Goal: Task Accomplishment & Management: Complete application form

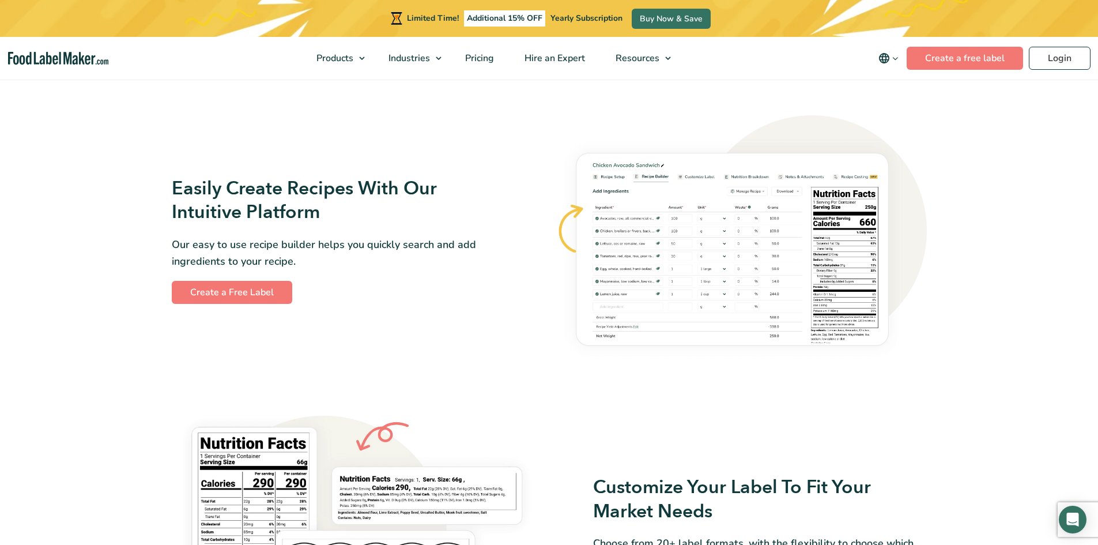
scroll to position [515, 0]
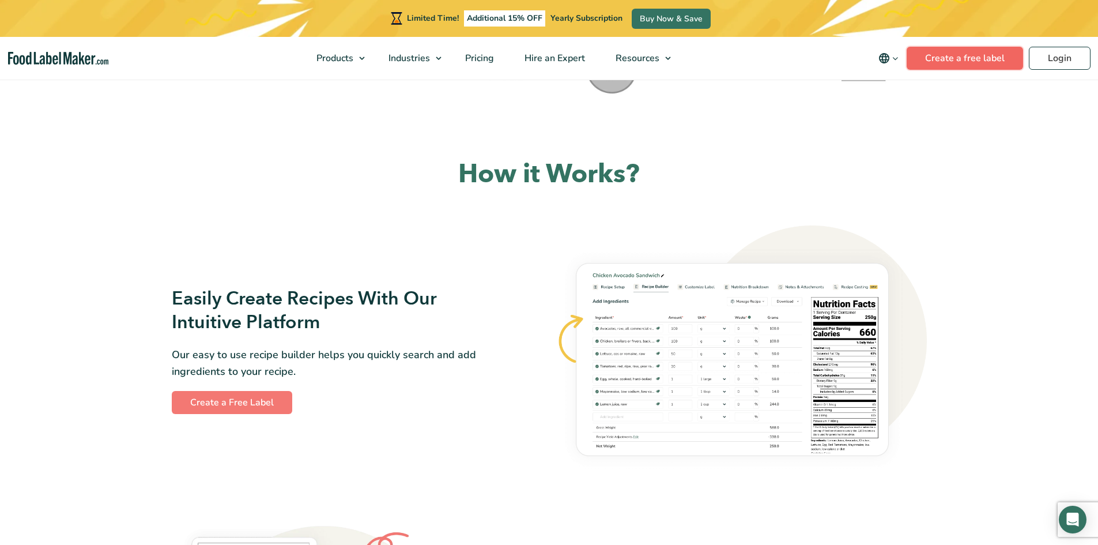
click at [987, 62] on link "Create a free label" at bounding box center [964, 58] width 116 height 23
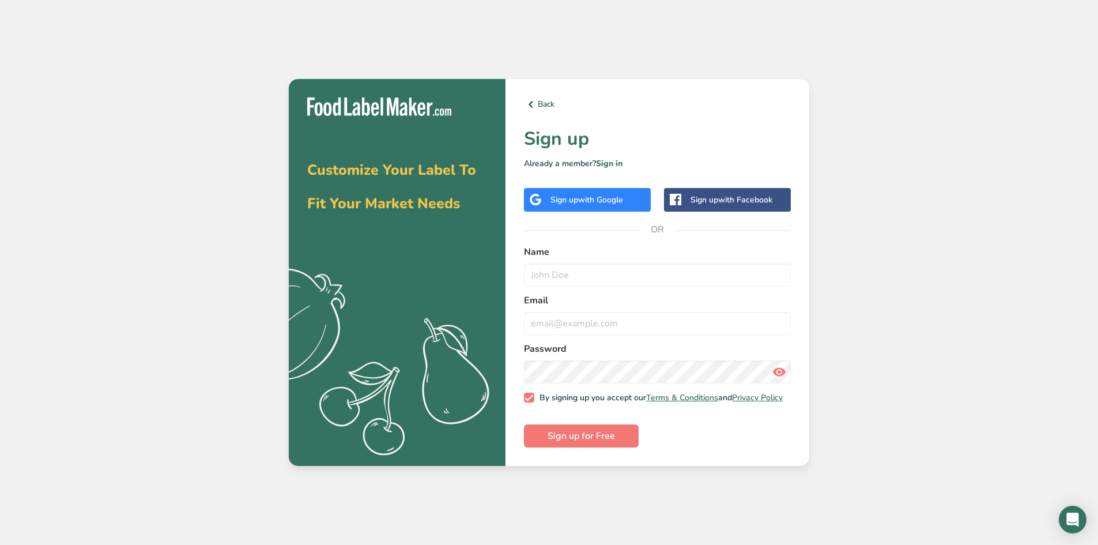
click at [609, 196] on span "with Google" at bounding box center [600, 199] width 45 height 11
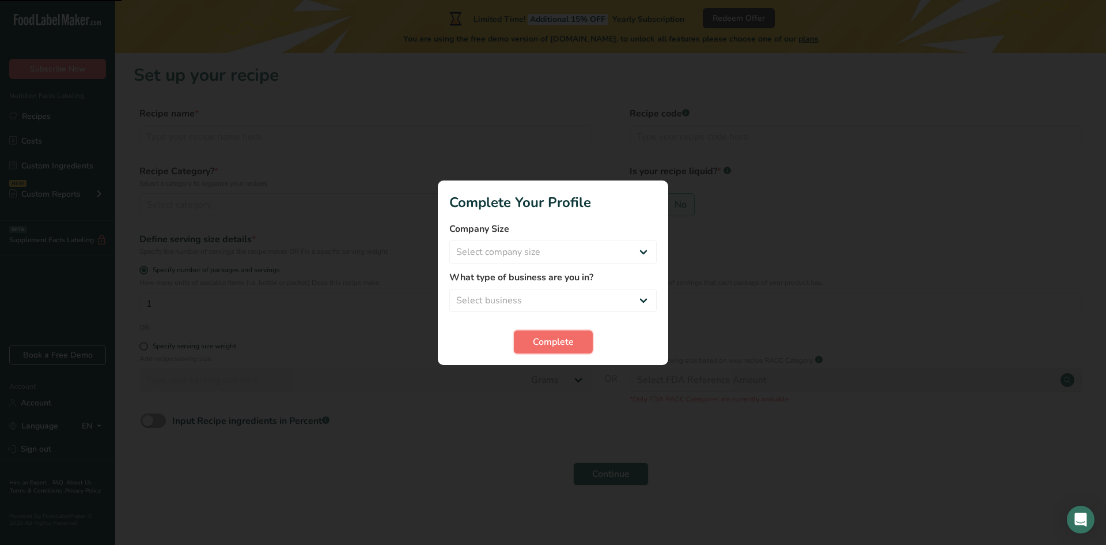
click at [574, 336] on button "Complete" at bounding box center [553, 341] width 79 height 23
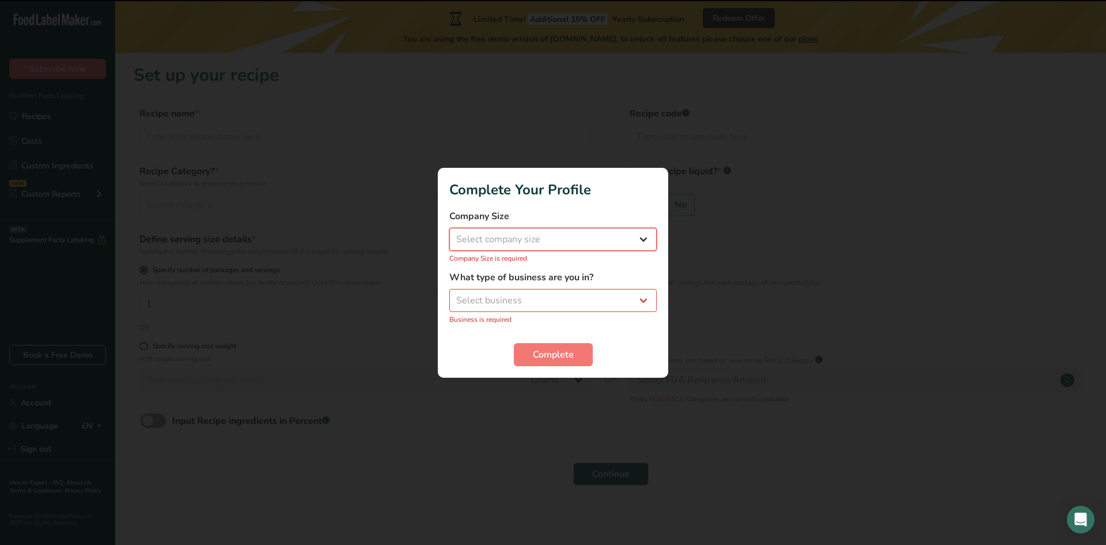
click at [606, 247] on select "Select company size Fewer than 10 Employees 10 to 50 Employees 51 to 500 Employ…" at bounding box center [552, 239] width 207 height 23
select select "1"
click at [449, 233] on select "Select company size Fewer than 10 Employees 10 to 50 Employees 51 to 500 Employ…" at bounding box center [552, 239] width 207 height 23
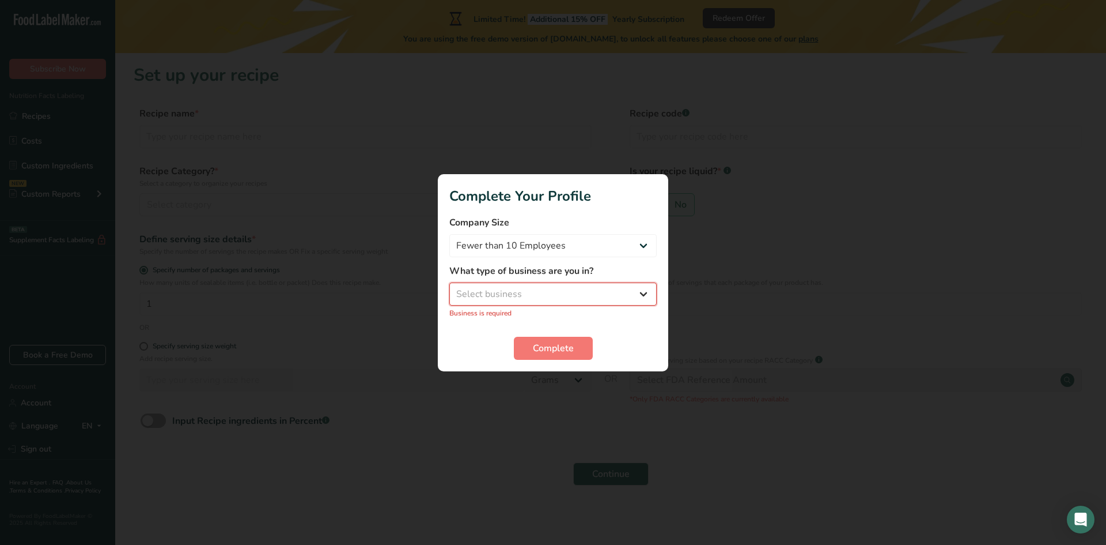
click at [592, 298] on select "Select business Packaged Food Manufacturer Restaurant & Cafe Bakery Meal Plans …" at bounding box center [552, 293] width 207 height 23
select select "1"
click at [449, 288] on select "Select business Packaged Food Manufacturer Restaurant & Cafe Bakery Meal Plans …" at bounding box center [552, 293] width 207 height 23
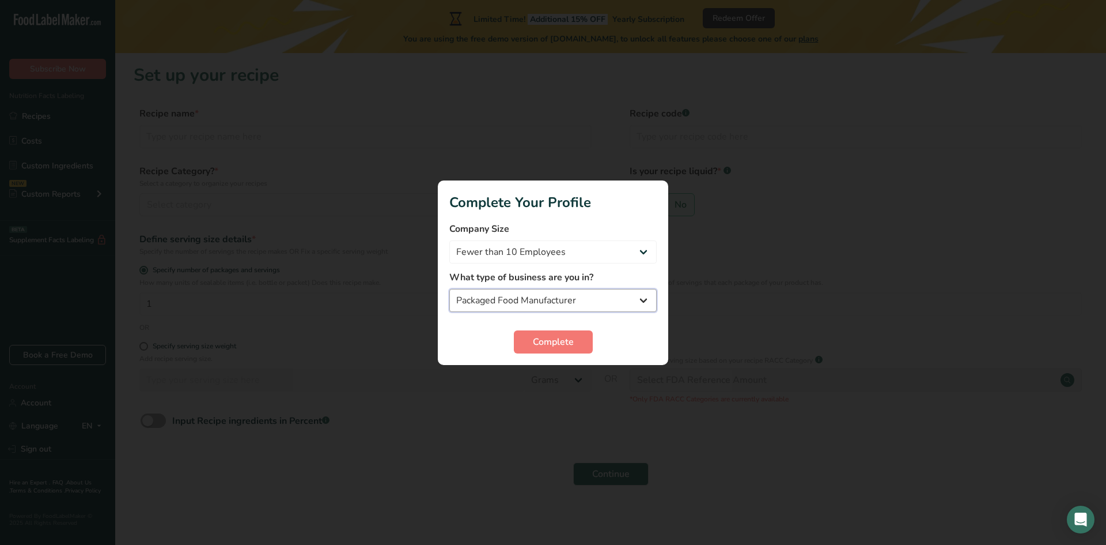
click at [584, 309] on select "Packaged Food Manufacturer Restaurant & Cafe Bakery Meal Plans & Catering Compa…" at bounding box center [552, 300] width 207 height 23
click at [587, 296] on select "Packaged Food Manufacturer Restaurant & Cafe Bakery Meal Plans & Catering Compa…" at bounding box center [552, 300] width 207 height 23
click at [566, 328] on form "Company Size Fewer than 10 Employees 10 to 50 Employees 51 to 500 Employees Ove…" at bounding box center [552, 287] width 207 height 131
click at [553, 349] on button "Complete" at bounding box center [553, 341] width 79 height 23
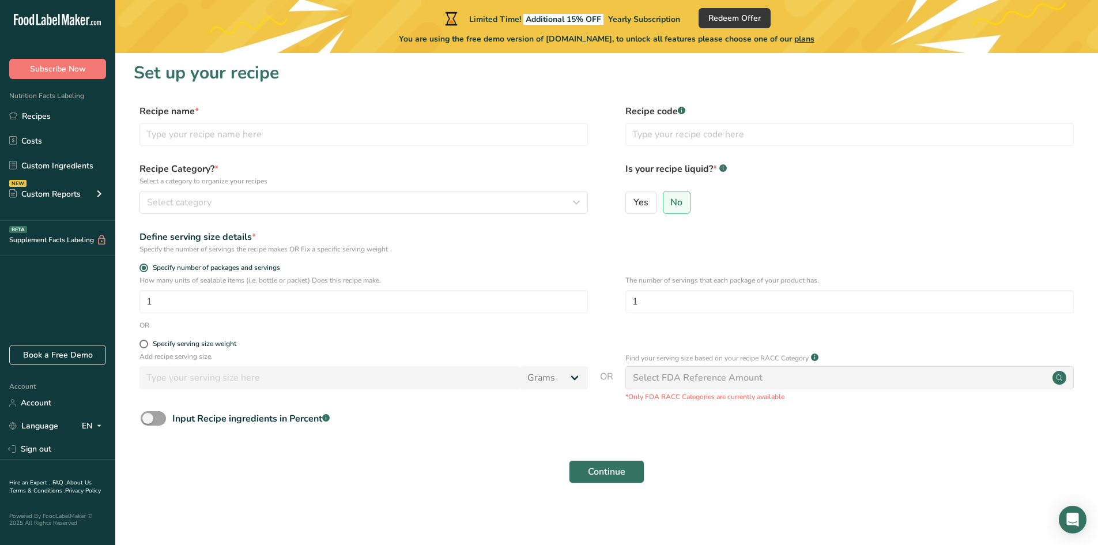
scroll to position [3, 0]
click at [143, 345] on span at bounding box center [143, 343] width 9 height 9
click at [143, 345] on input "Specify serving size weight" at bounding box center [142, 342] width 7 height 7
radio input "true"
radio input "false"
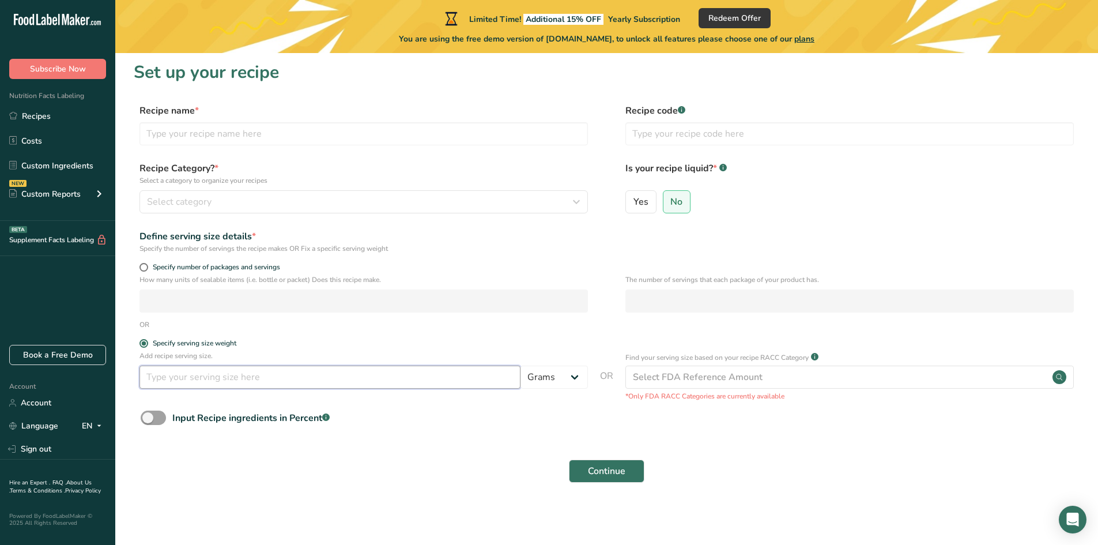
click at [231, 380] on input "number" at bounding box center [329, 376] width 381 height 23
type input "50"
click at [489, 337] on form "Recipe name * Recipe code .a-a{fill:#347362;}.b-a{fill:#fff;} Recipe Category? …" at bounding box center [607, 297] width 946 height 386
click at [255, 199] on div "Select category" at bounding box center [360, 202] width 426 height 14
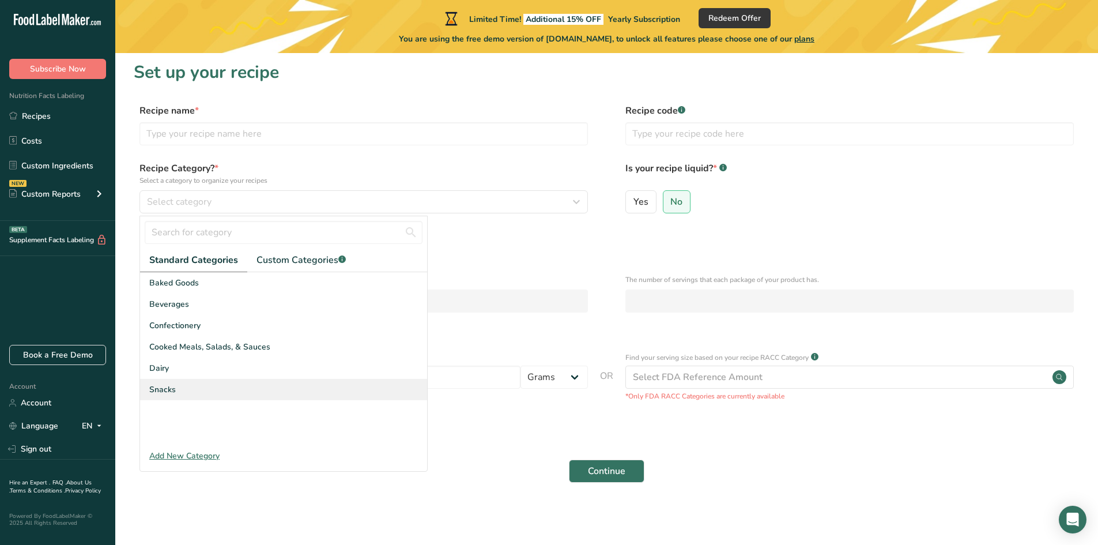
click at [209, 394] on div "Snacks" at bounding box center [283, 389] width 287 height 21
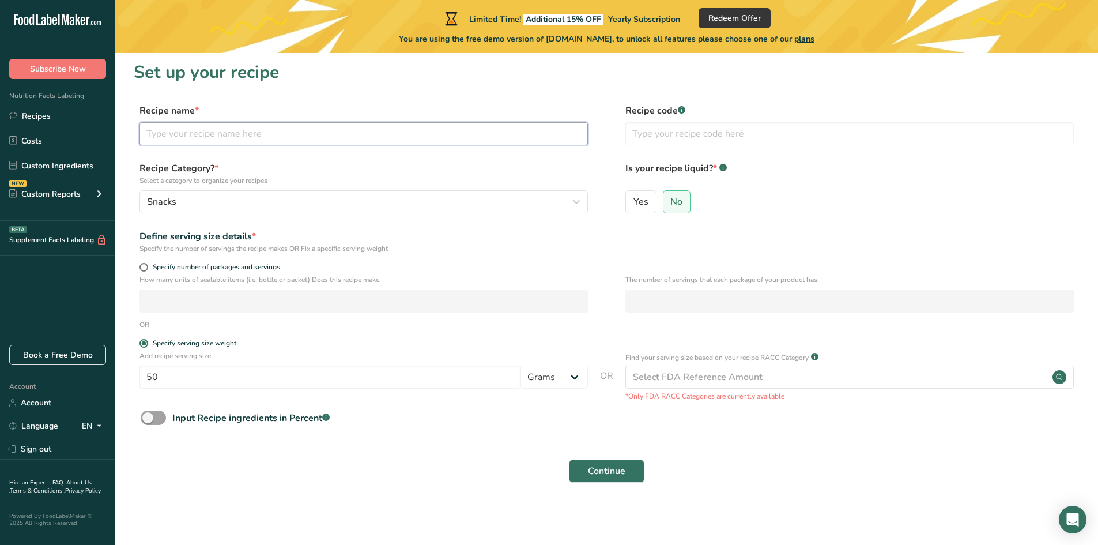
click at [224, 142] on input "text" at bounding box center [363, 133] width 448 height 23
type input "M"
type input "Makacih"
click at [322, 474] on div "Continue" at bounding box center [607, 470] width 946 height 37
click at [144, 268] on span at bounding box center [143, 267] width 9 height 9
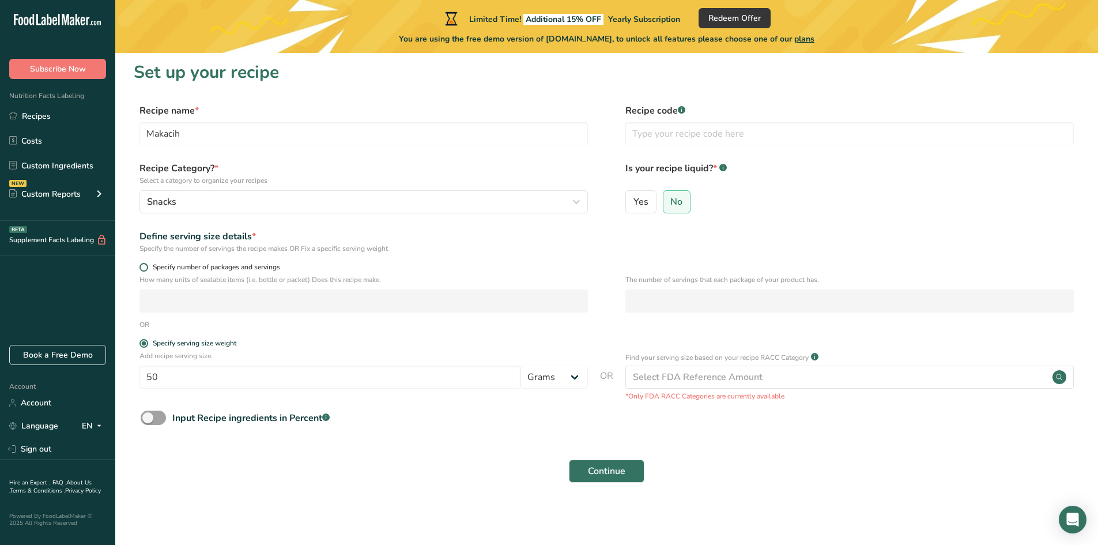
click at [144, 268] on input "Specify number of packages and servings" at bounding box center [142, 266] width 7 height 7
radio input "true"
radio input "false"
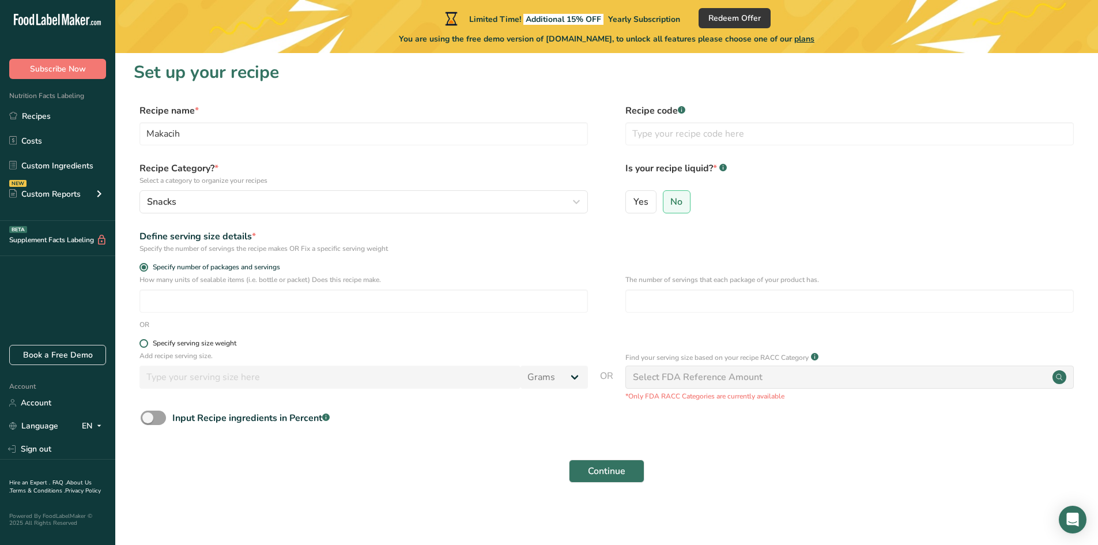
click at [145, 341] on span at bounding box center [143, 343] width 9 height 9
click at [145, 341] on input "Specify serving size weight" at bounding box center [142, 342] width 7 height 7
radio input "true"
radio input "false"
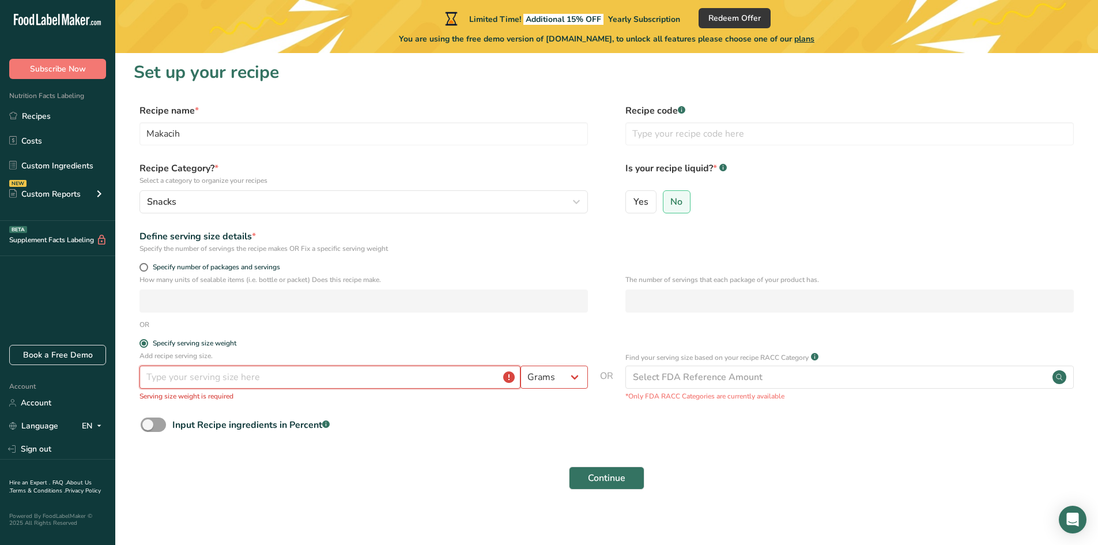
click at [198, 375] on input "number" at bounding box center [329, 376] width 381 height 23
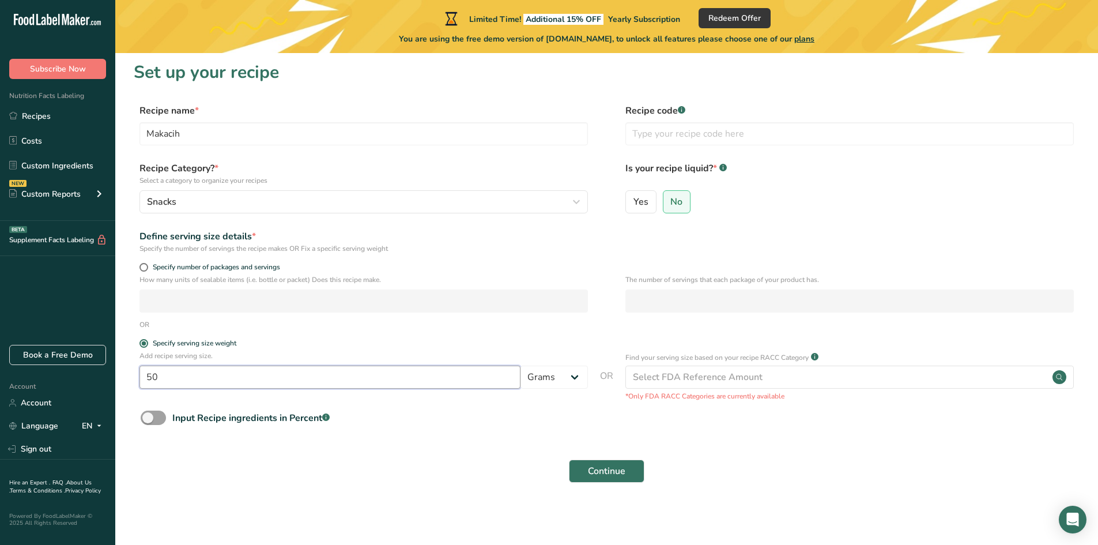
type input "50"
click at [358, 480] on div "Continue" at bounding box center [607, 470] width 946 height 37
click at [685, 109] on rect at bounding box center [681, 109] width 7 height 7
click at [592, 467] on span "Continue" at bounding box center [606, 471] width 37 height 14
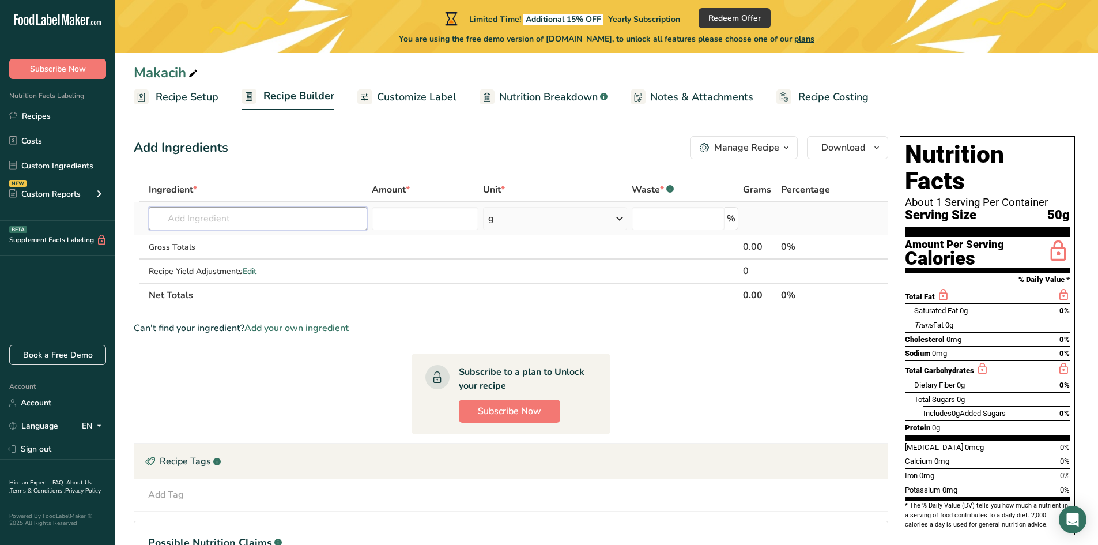
click at [294, 213] on input "text" at bounding box center [258, 218] width 218 height 23
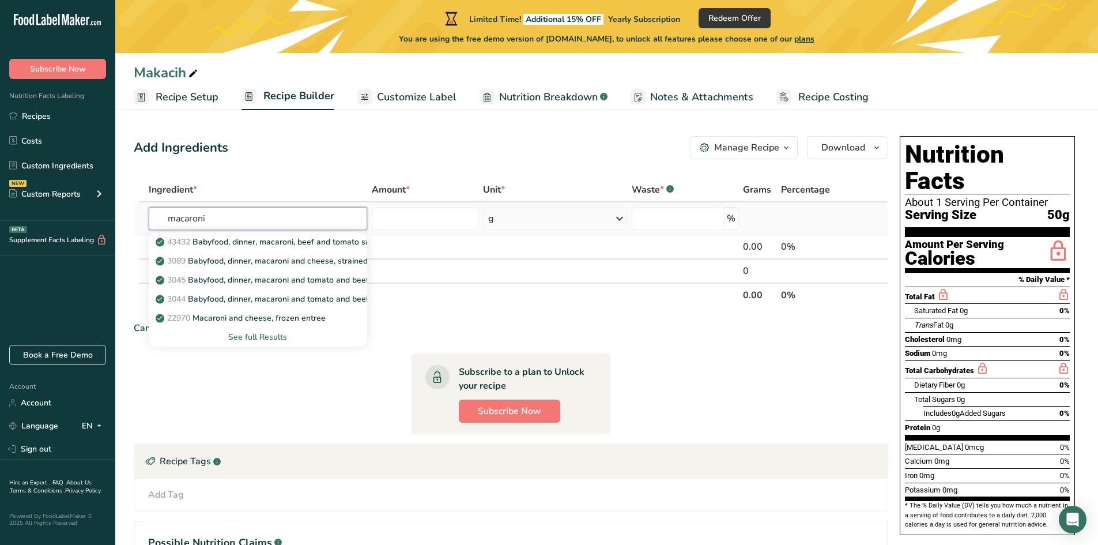
type input "macaroni"
click at [264, 333] on div "See full Results" at bounding box center [258, 337] width 200 height 12
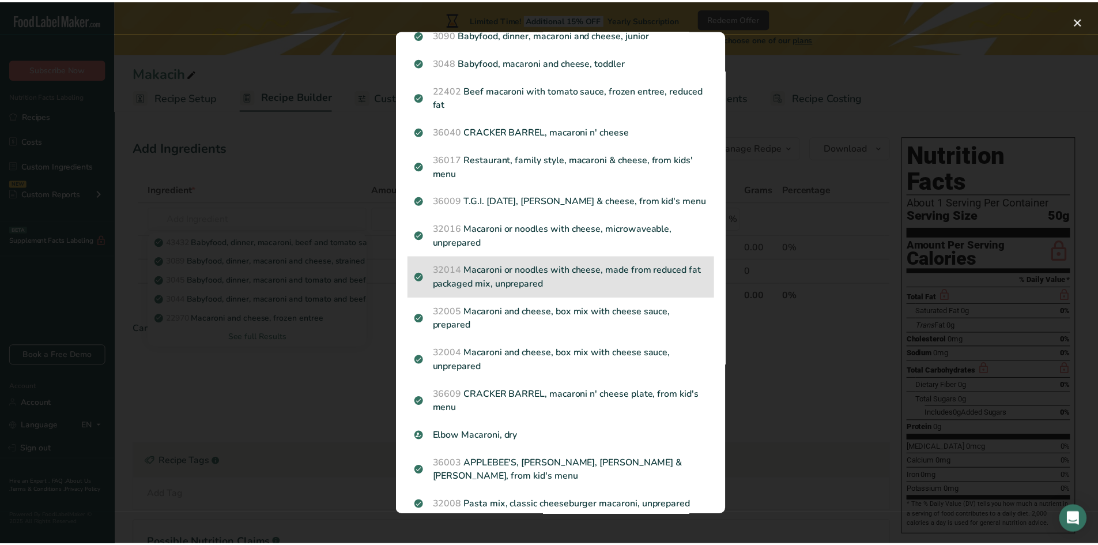
scroll to position [461, 0]
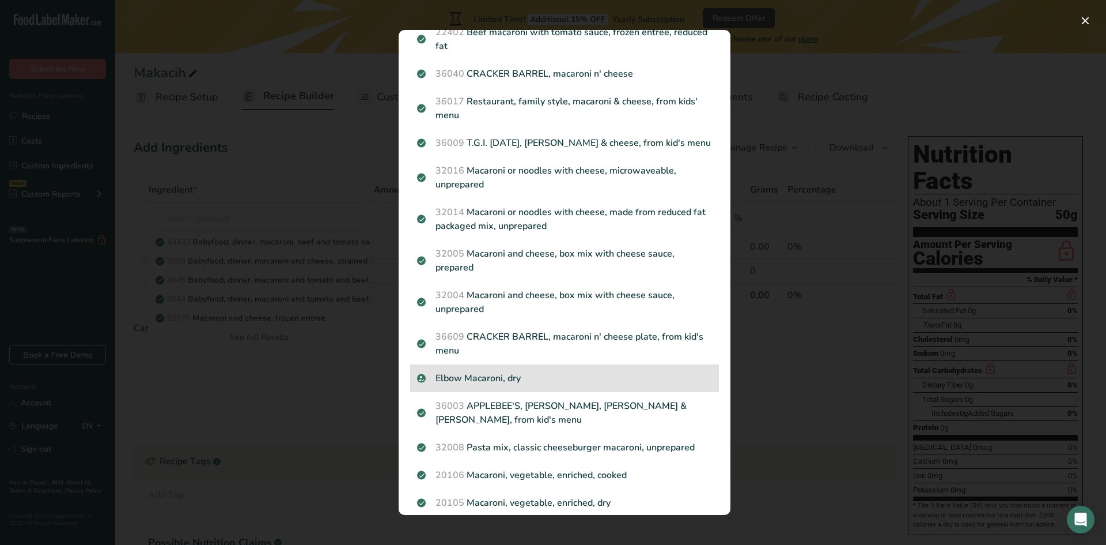
click at [541, 382] on p "Elbow Macaroni, dry" at bounding box center [564, 378] width 295 height 14
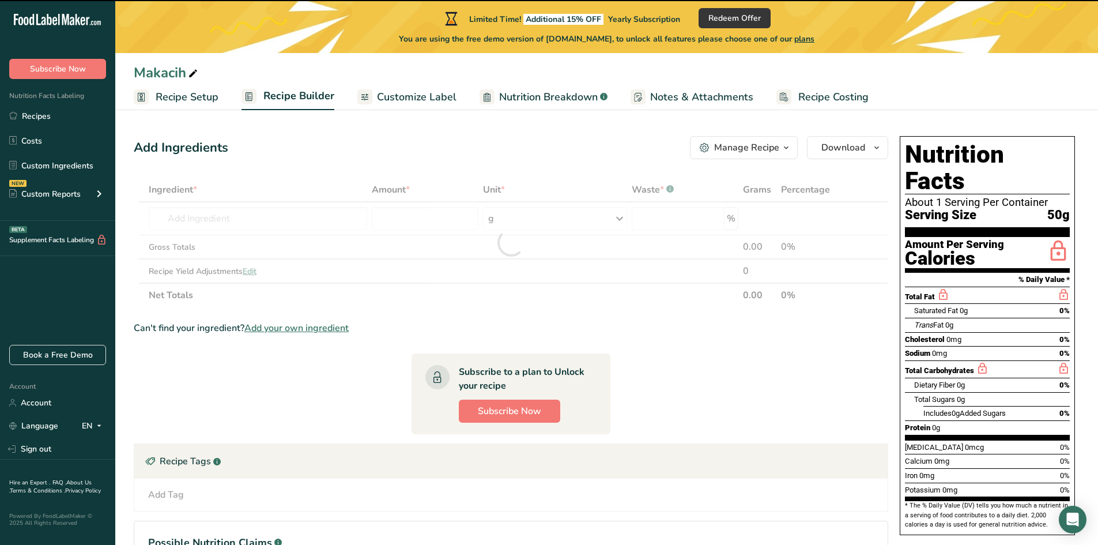
type input "0"
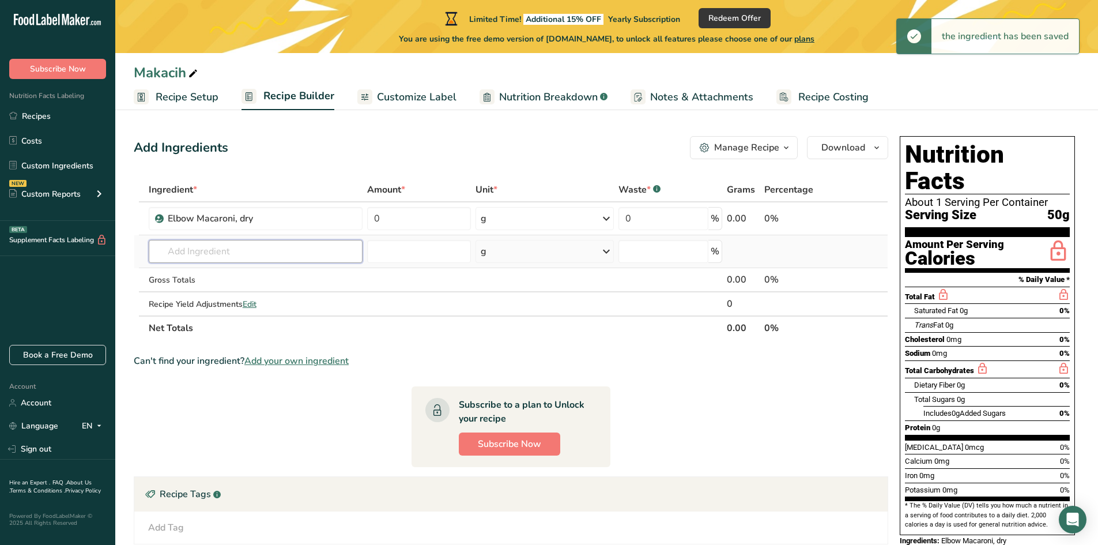
click at [229, 251] on input "text" at bounding box center [256, 251] width 214 height 23
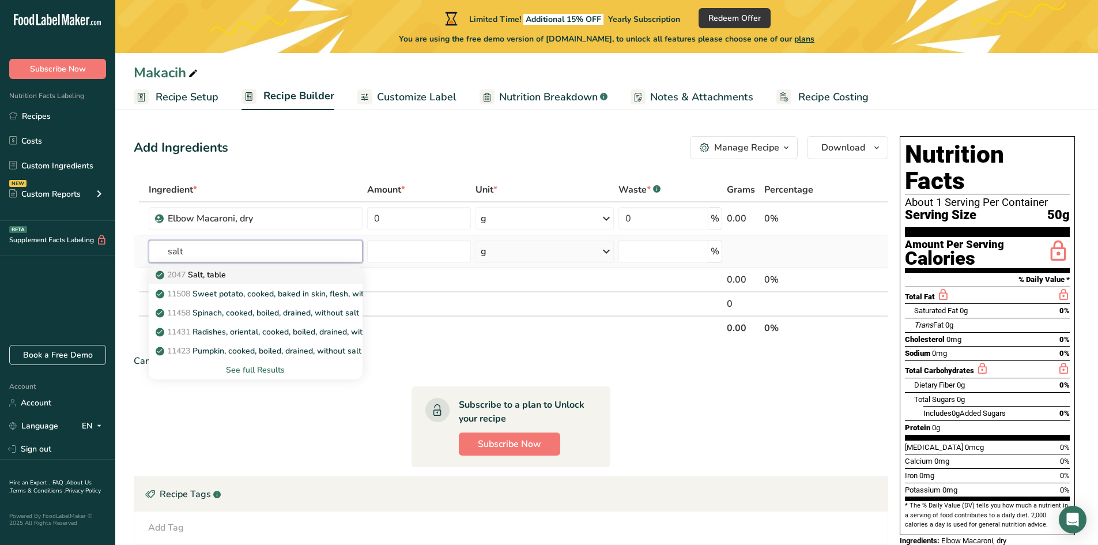
type input "salt"
click at [243, 269] on div "2047 Salt, table" at bounding box center [246, 275] width 177 height 12
type input "Salt, table"
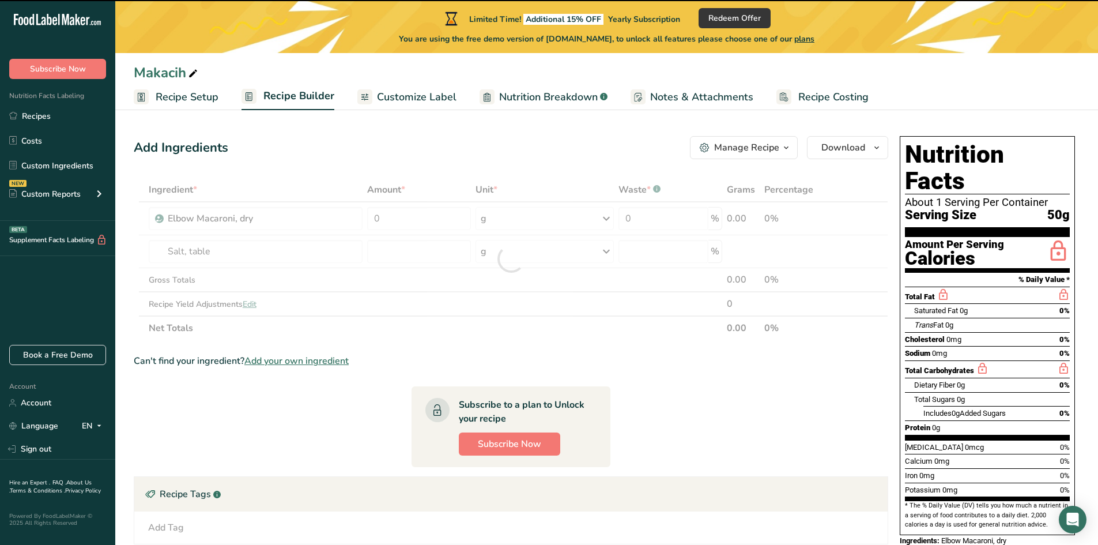
type input "0"
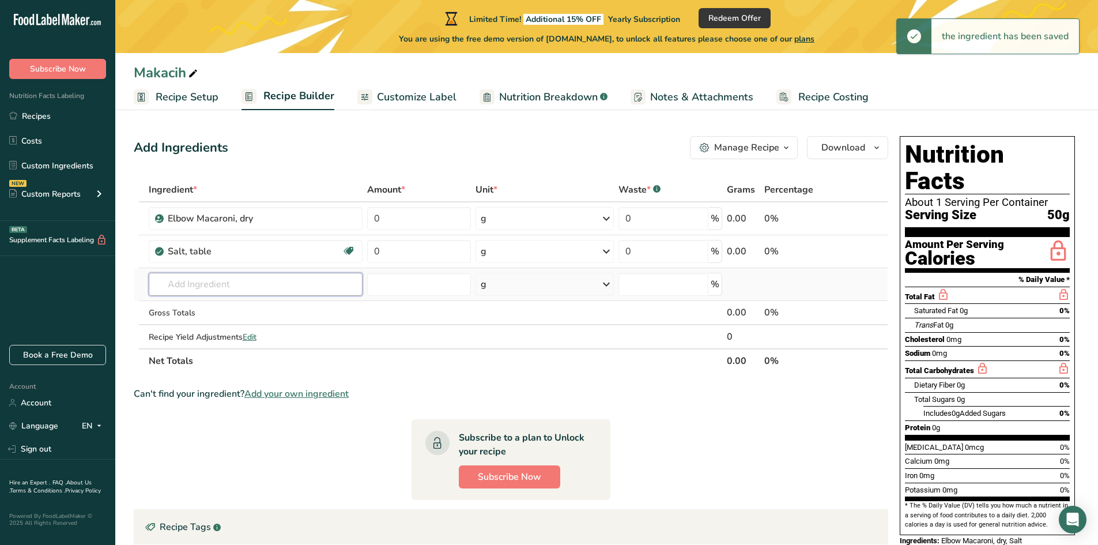
click at [235, 274] on input "text" at bounding box center [256, 284] width 214 height 23
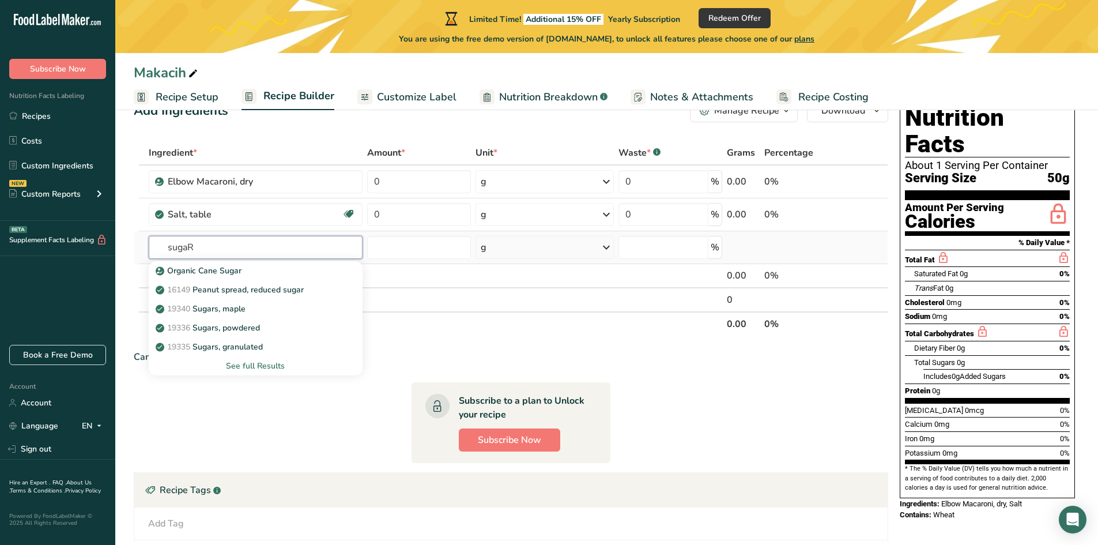
scroll to position [58, 0]
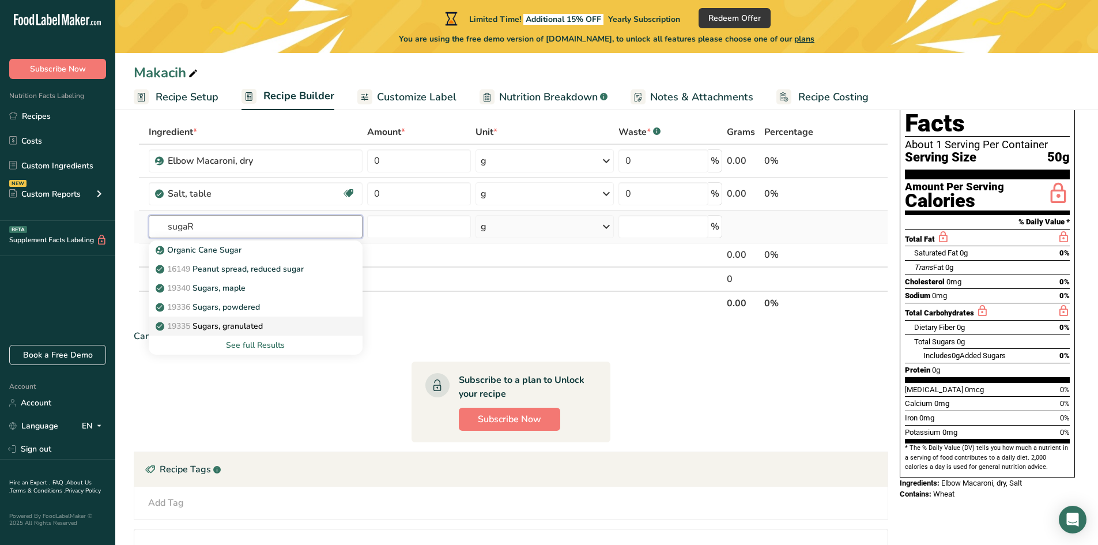
type input "sugaR"
click at [262, 327] on p "19335 Sugars, granulated" at bounding box center [210, 326] width 105 height 12
type input "Sugars, granulated"
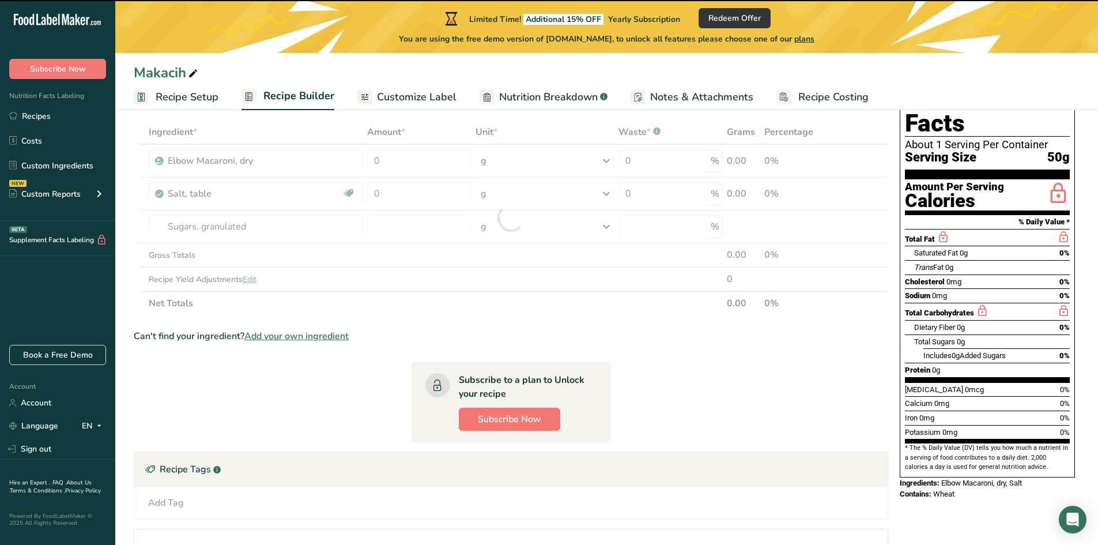
type input "0"
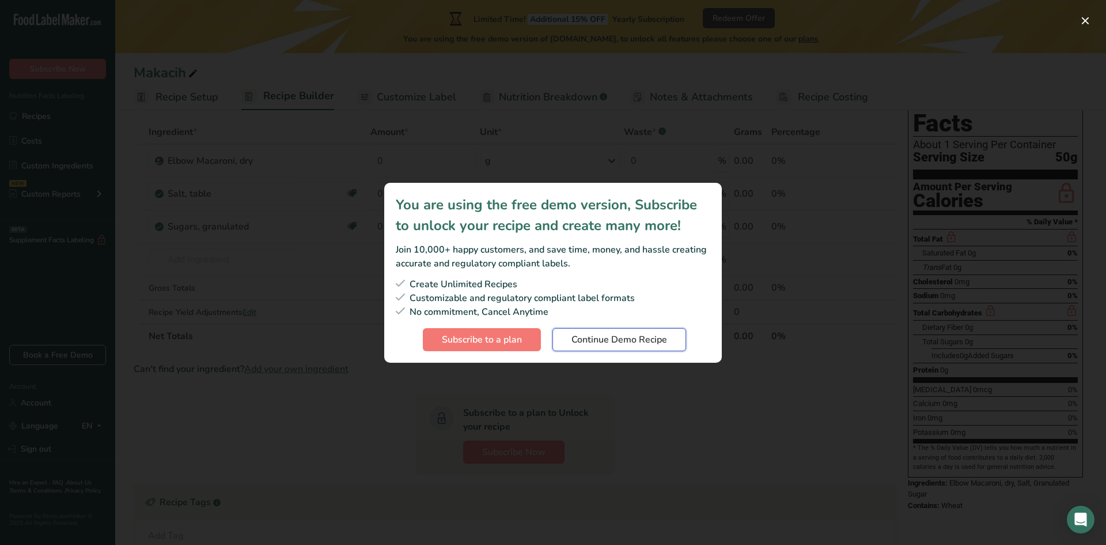
click at [644, 345] on span "Continue Demo Recipe" at bounding box center [620, 339] width 96 height 14
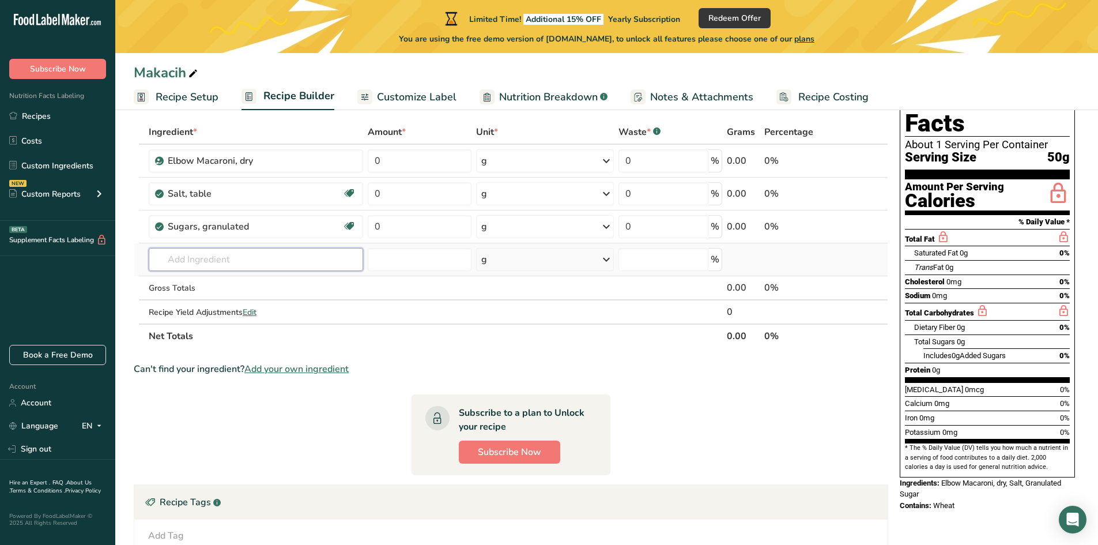
click at [277, 260] on input "text" at bounding box center [256, 259] width 214 height 23
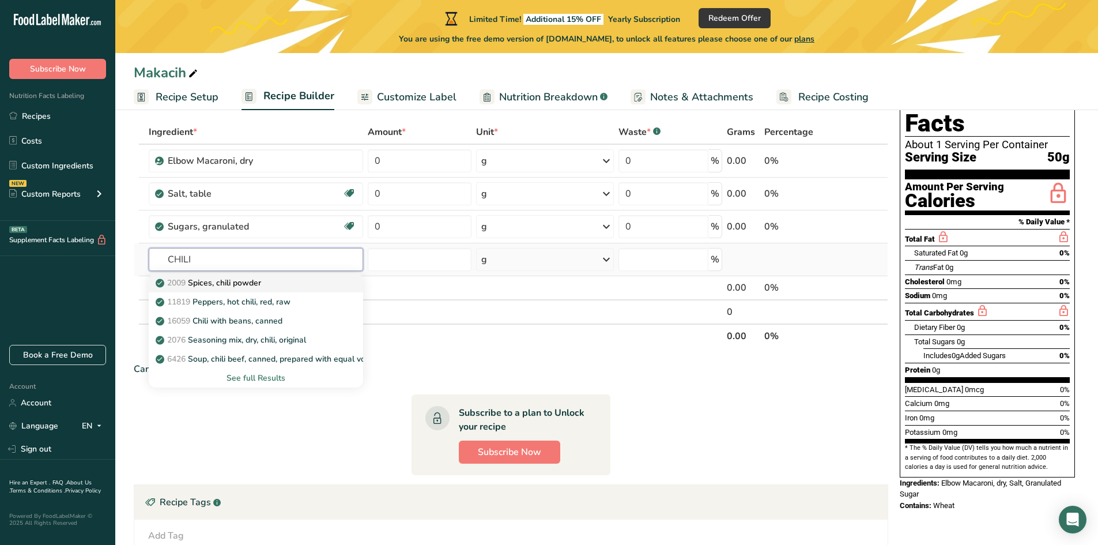
type input "CHILI"
click at [261, 286] on p "2009 Spices, chili powder" at bounding box center [209, 283] width 103 height 12
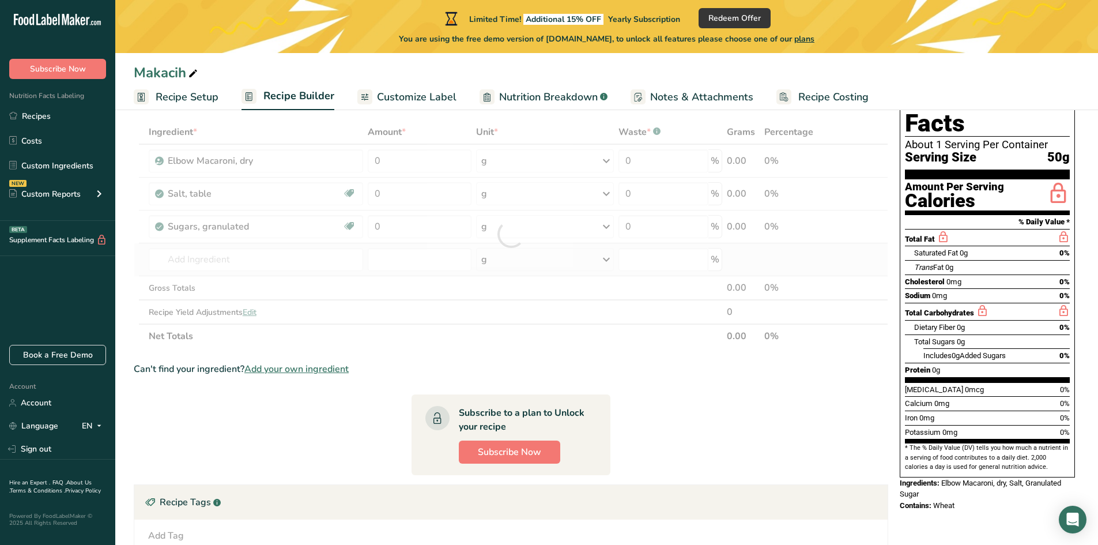
type input "Spices, chili powder"
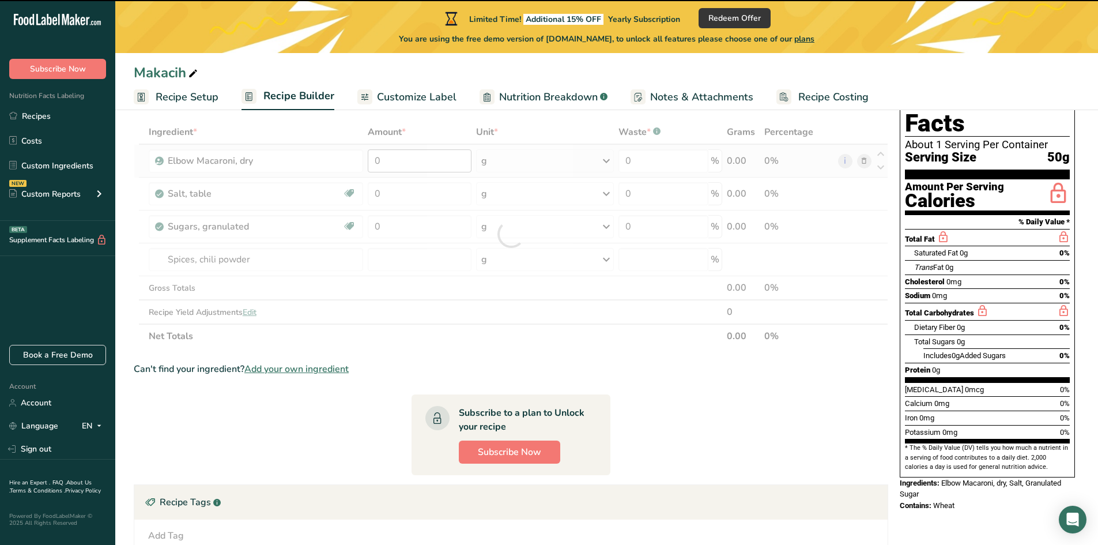
type input "0"
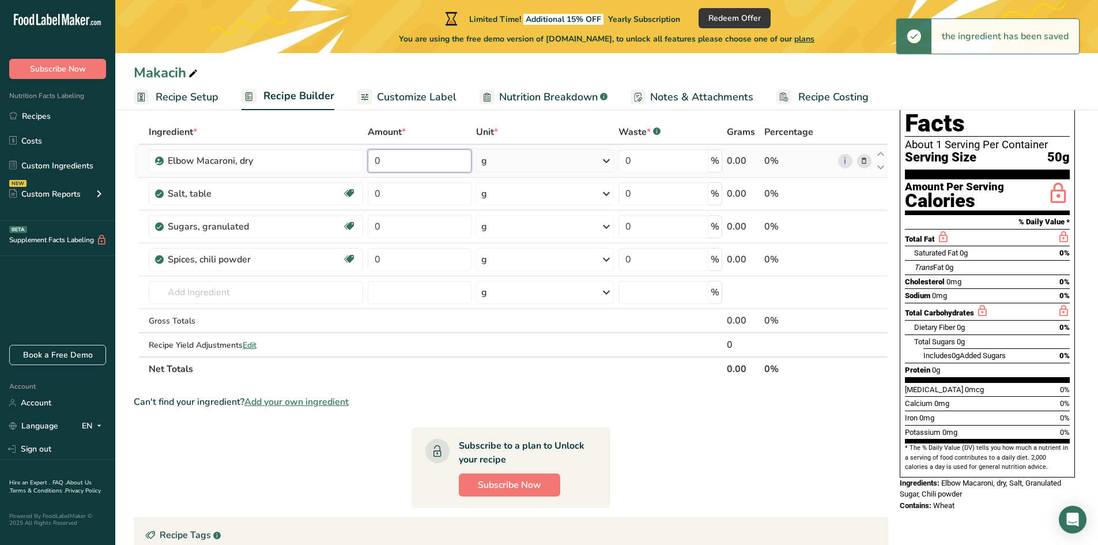
click at [384, 160] on input "0" at bounding box center [420, 160] width 104 height 23
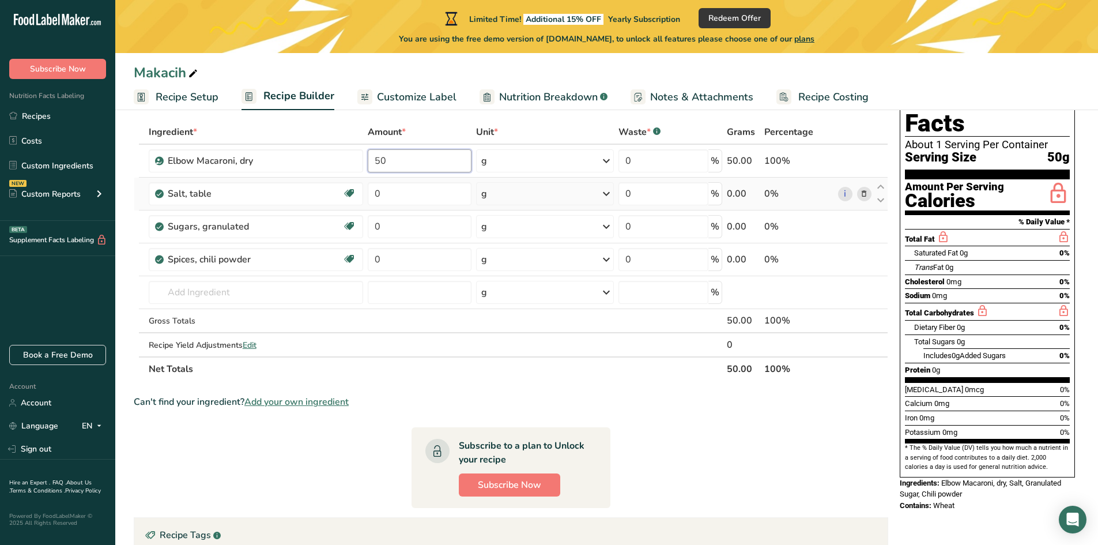
type input "50"
click at [493, 190] on div "Ingredient * Amount * Unit * Waste * .a-a{fill:#347362;}.b-a{fill:#fff;} Grams …" at bounding box center [511, 250] width 754 height 261
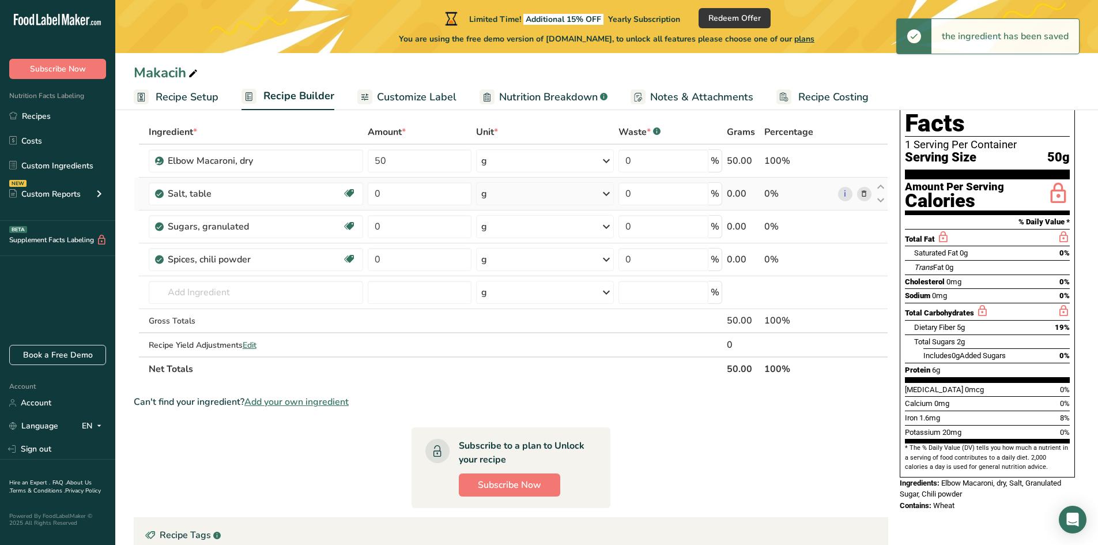
click at [541, 193] on div "g" at bounding box center [545, 193] width 138 height 23
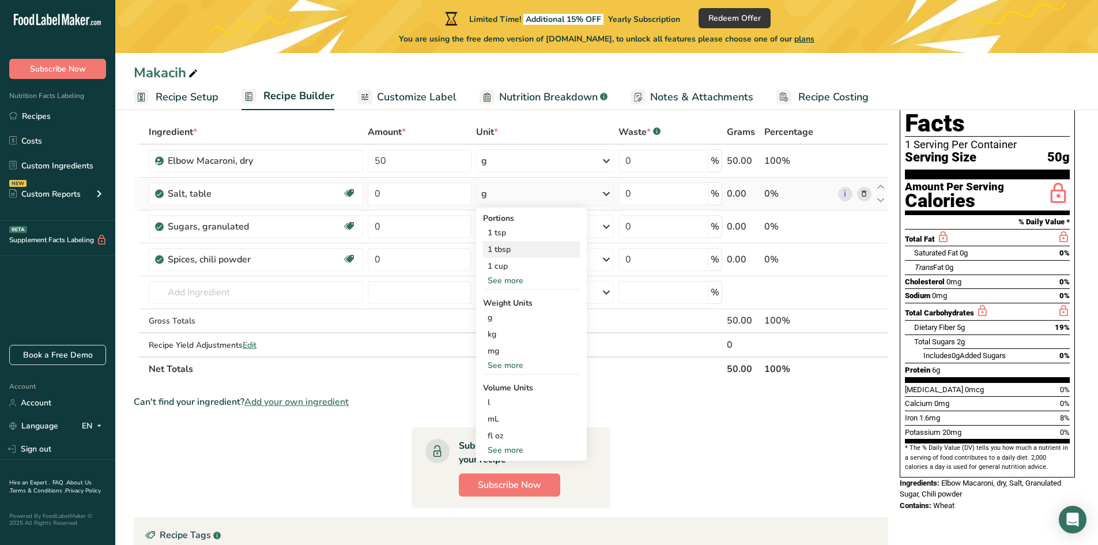
click at [535, 246] on div "1 tbsp" at bounding box center [531, 249] width 97 height 17
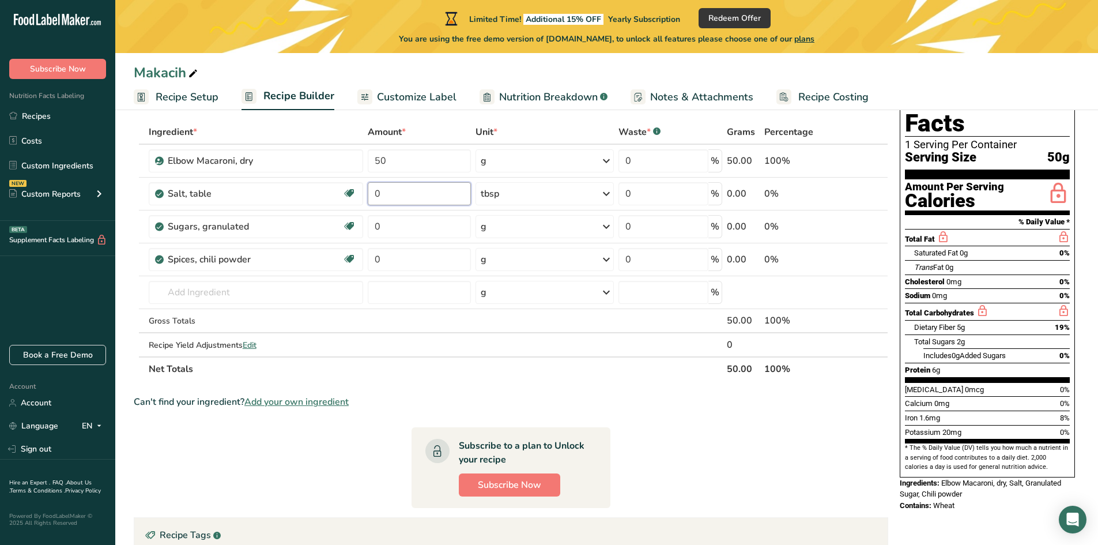
click at [437, 190] on input "0" at bounding box center [419, 193] width 103 height 23
type input "1"
click at [459, 387] on section "Ingredient * Amount * Unit * Waste * .a-a{fill:#347362;}.b-a{fill:#fff;} Grams …" at bounding box center [511, 404] width 754 height 568
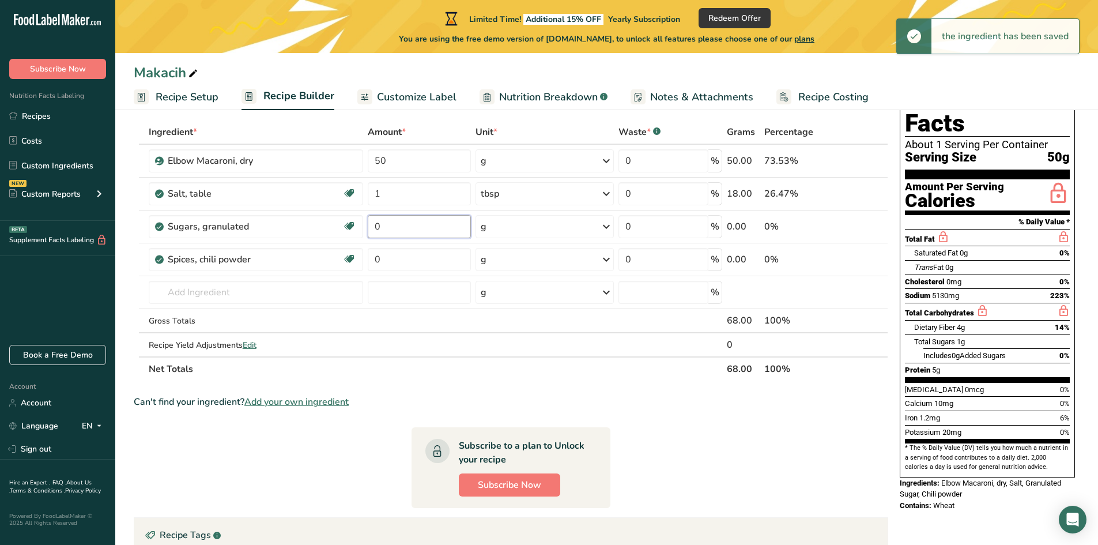
click at [428, 228] on input "0" at bounding box center [419, 226] width 103 height 23
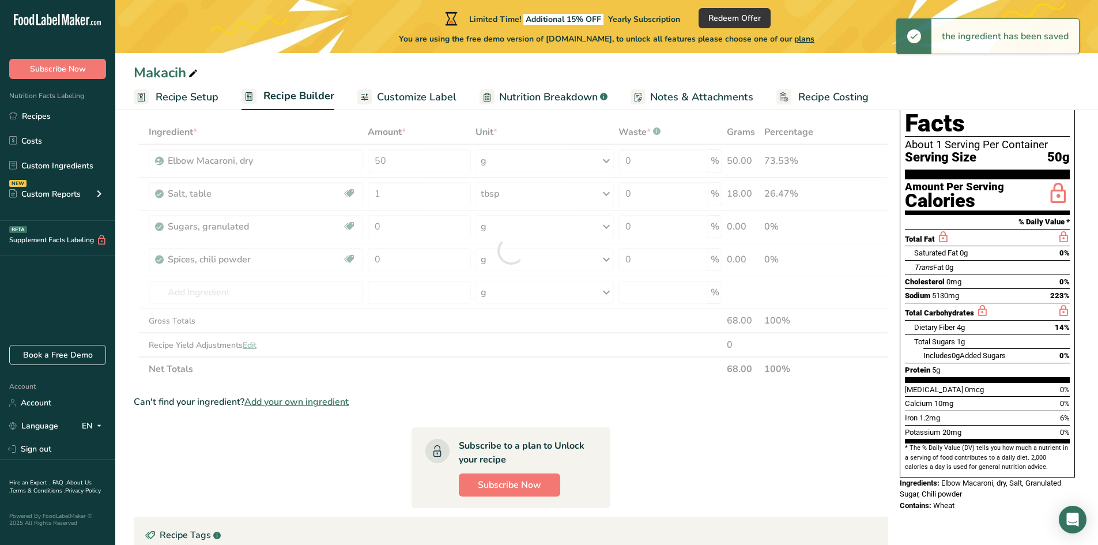
click at [489, 224] on div "Ingredient * Amount * Unit * Waste * .a-a{fill:#347362;}.b-a{fill:#fff;} Grams …" at bounding box center [511, 250] width 754 height 261
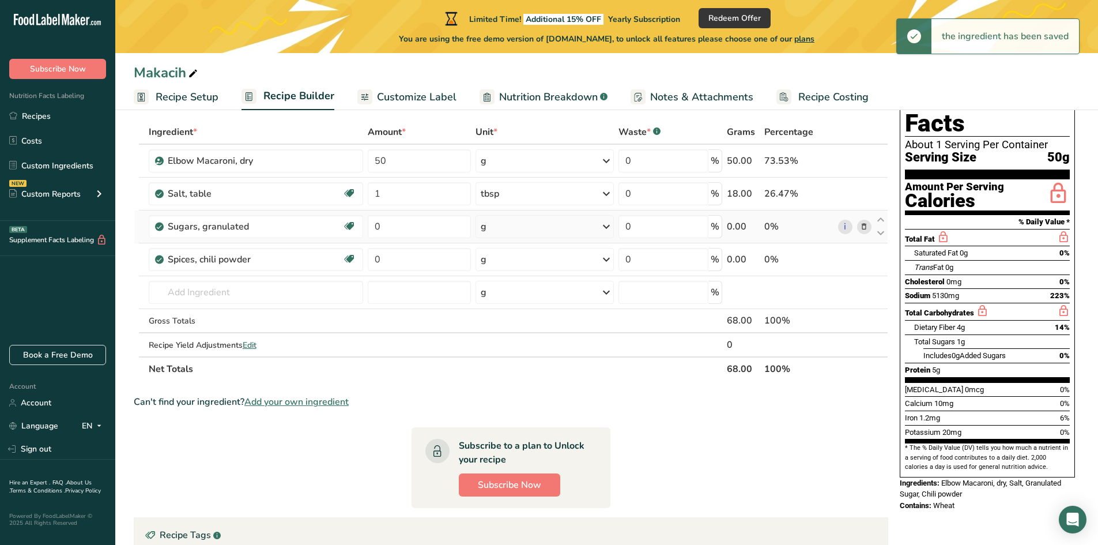
click at [603, 225] on icon at bounding box center [606, 226] width 14 height 21
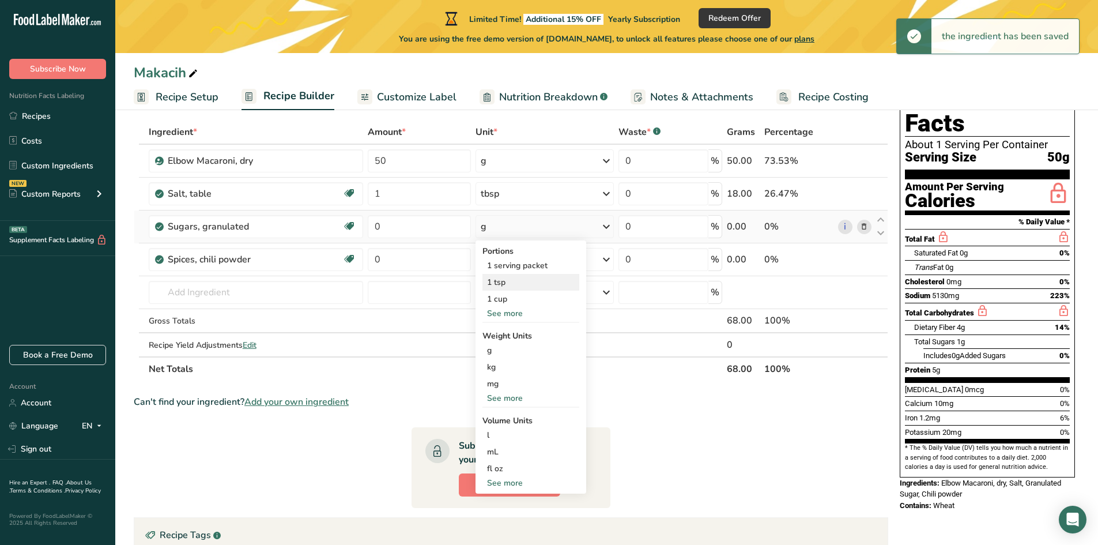
click at [539, 275] on div "1 tsp" at bounding box center [530, 282] width 97 height 17
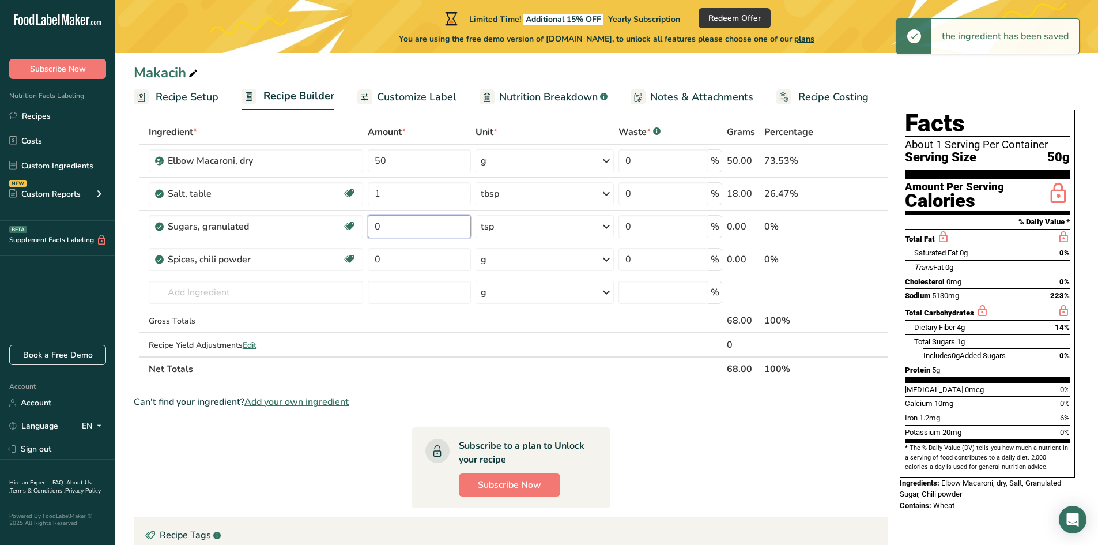
click at [440, 230] on input "0" at bounding box center [419, 226] width 103 height 23
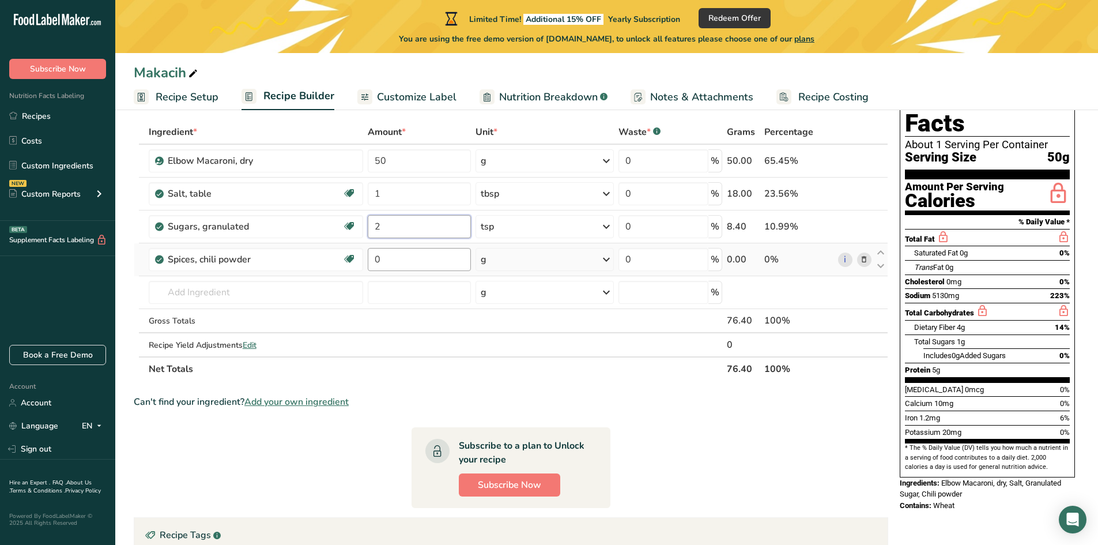
type input "2"
click at [452, 261] on div "Ingredient * Amount * Unit * Waste * .a-a{fill:#347362;}.b-a{fill:#fff;} Grams …" at bounding box center [511, 250] width 754 height 261
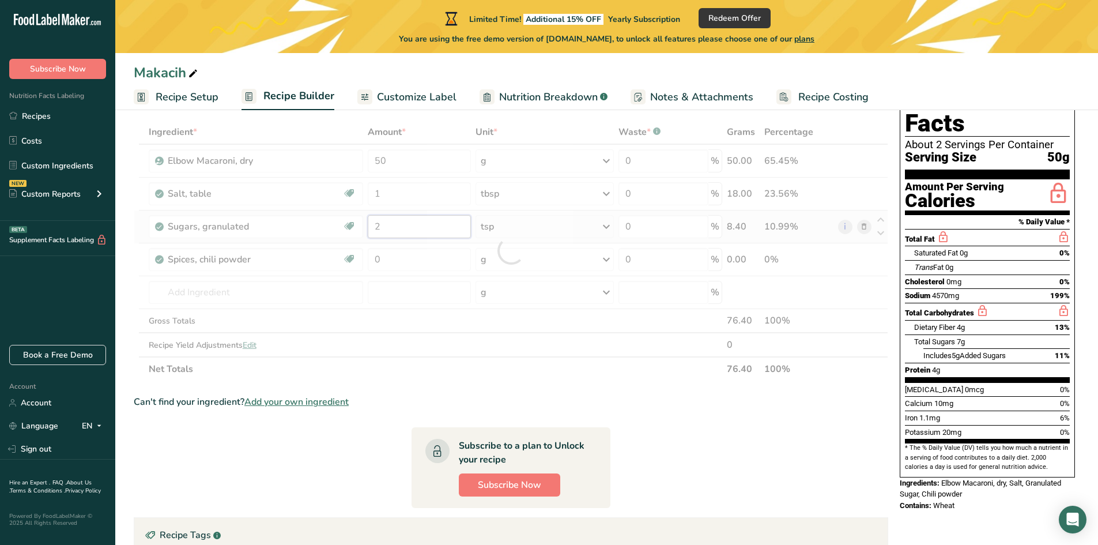
click at [418, 228] on div "Ingredient * Amount * Unit * Waste * .a-a{fill:#347362;}.b-a{fill:#fff;} Grams …" at bounding box center [511, 250] width 754 height 261
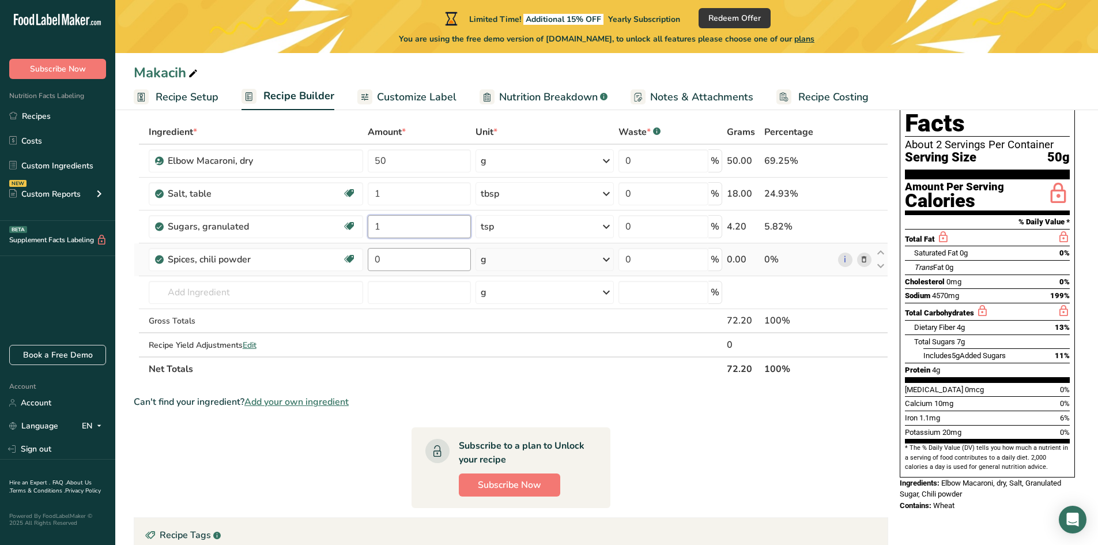
type input "1"
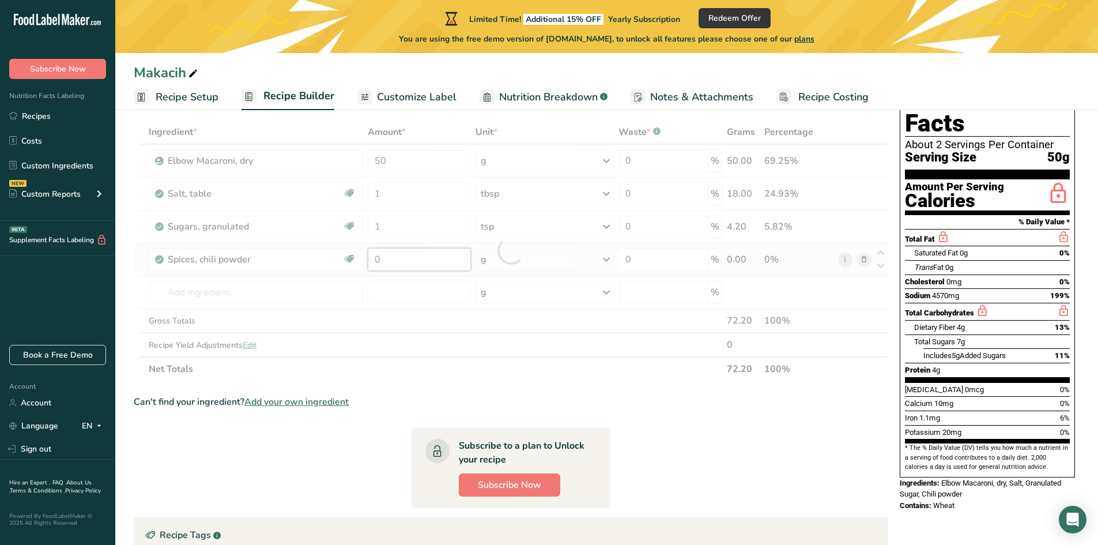
click at [417, 256] on div "Ingredient * Amount * Unit * Waste * .a-a{fill:#347362;}.b-a{fill:#fff;} Grams …" at bounding box center [511, 250] width 754 height 261
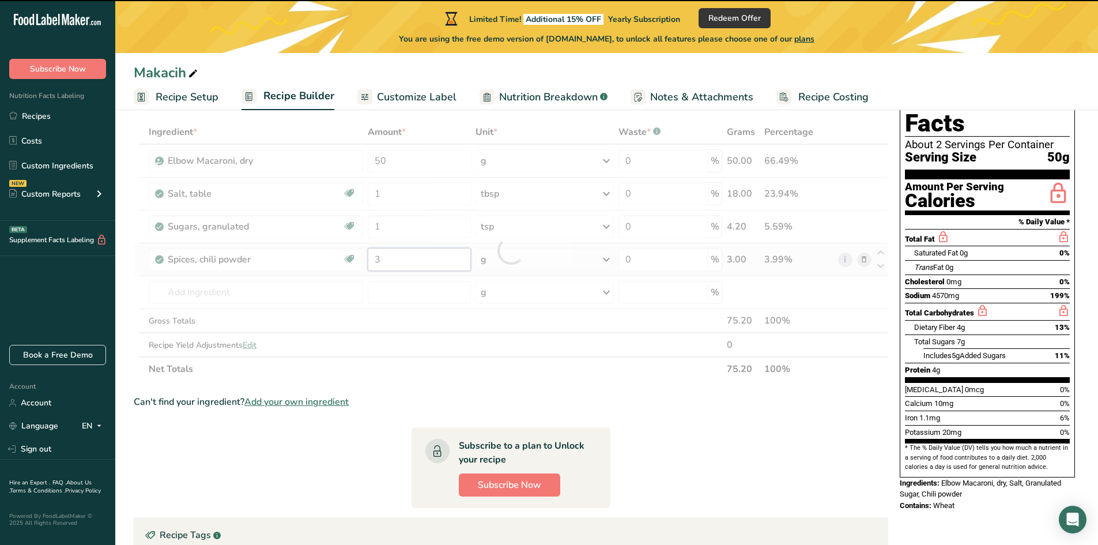
type input "0"
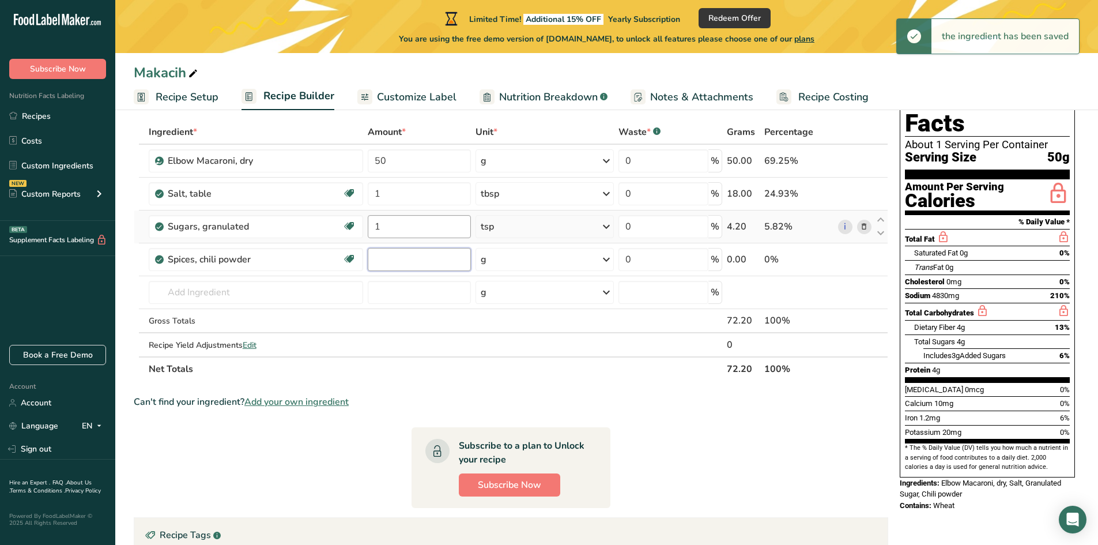
type input "3"
type input "2"
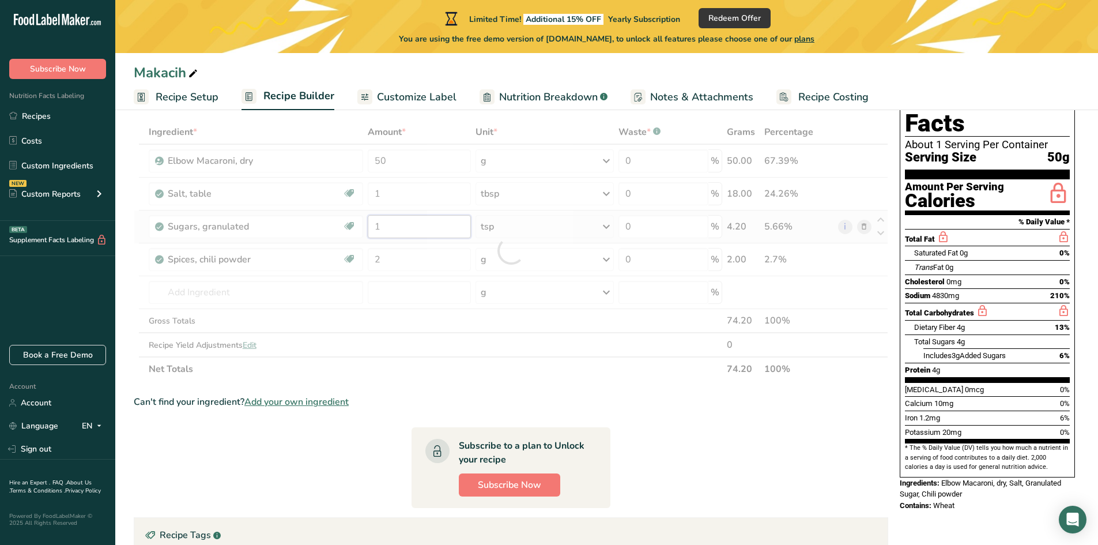
click at [399, 230] on div "Ingredient * Amount * Unit * Waste * .a-a{fill:#347362;}.b-a{fill:#fff;} Grams …" at bounding box center [511, 250] width 754 height 261
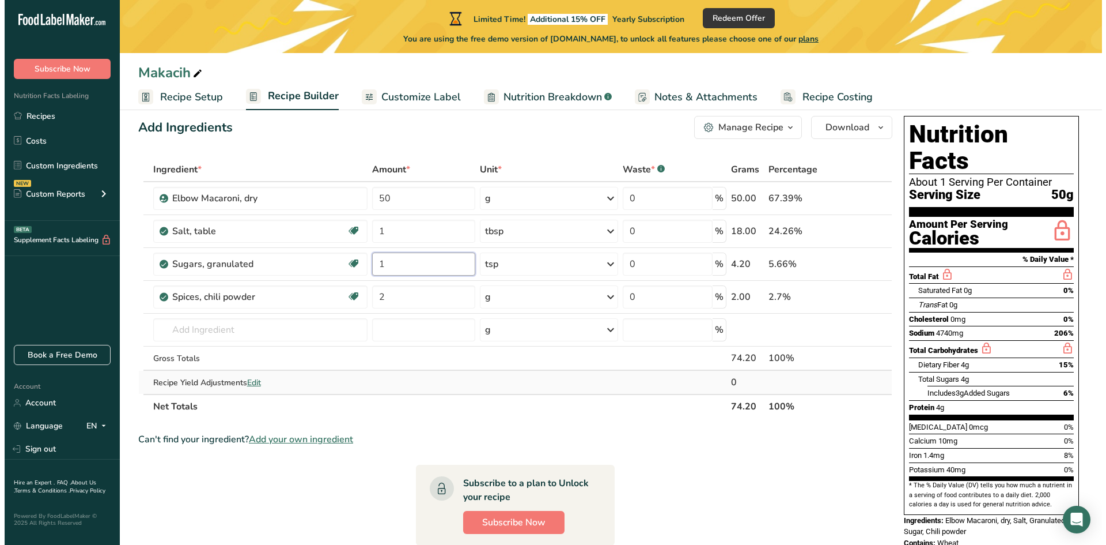
scroll to position [0, 0]
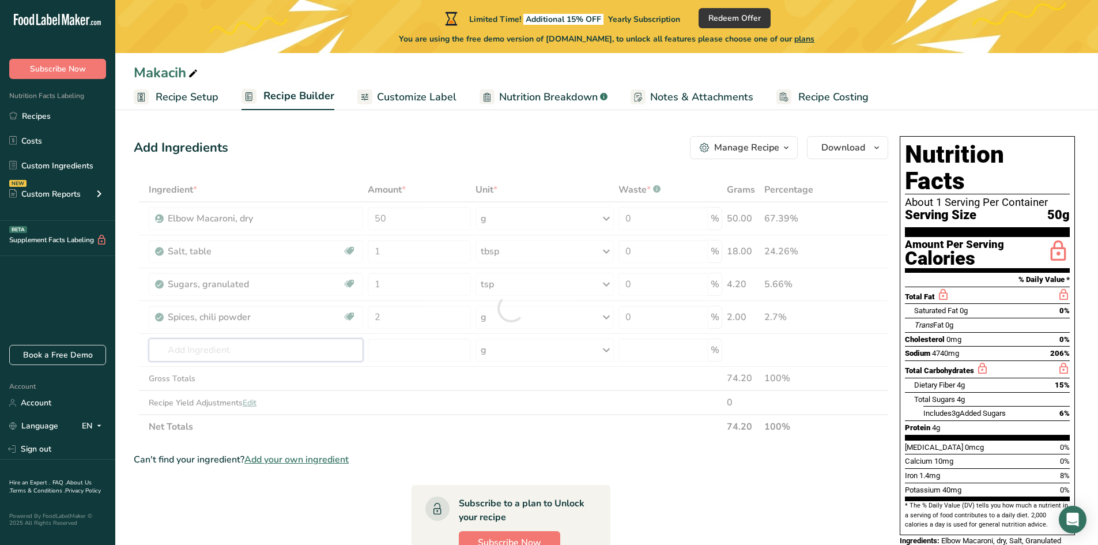
click at [269, 352] on div "Ingredient * Amount * Unit * Waste * .a-a{fill:#347362;}.b-a{fill:#fff;} Grams …" at bounding box center [511, 307] width 754 height 261
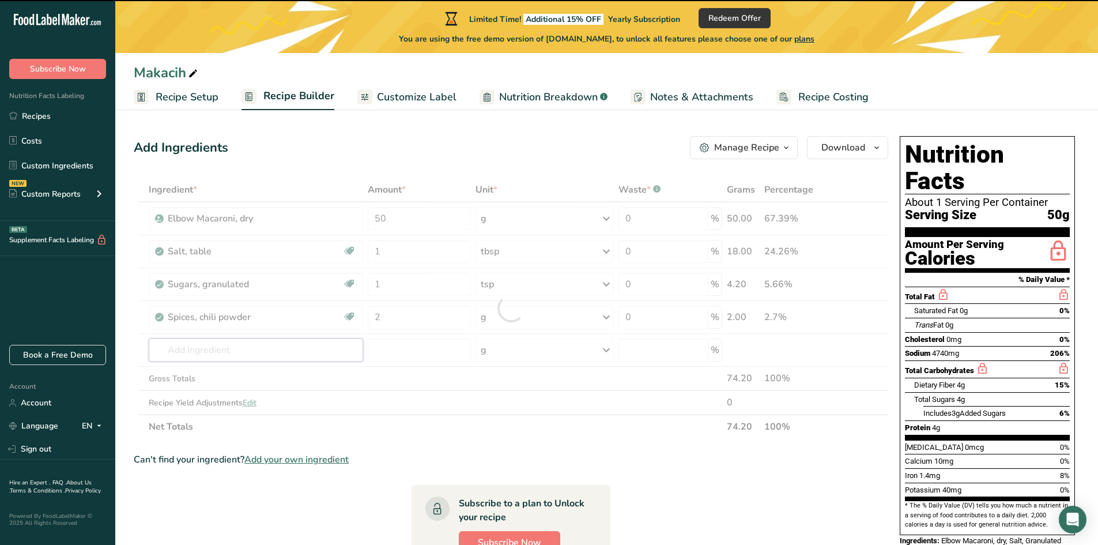
type input "o"
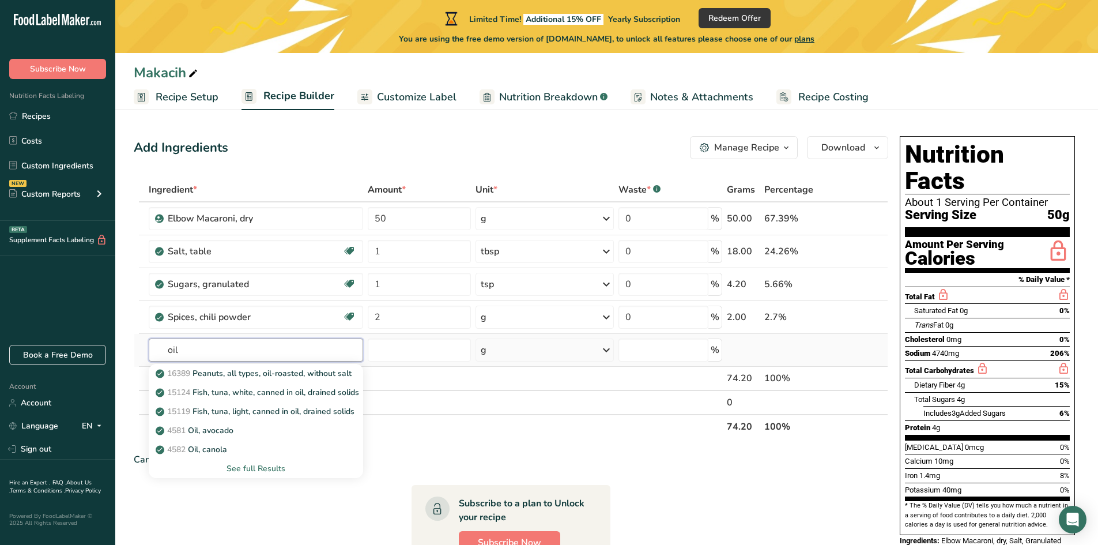
type input "oil"
click at [264, 464] on div "See full Results" at bounding box center [256, 468] width 196 height 12
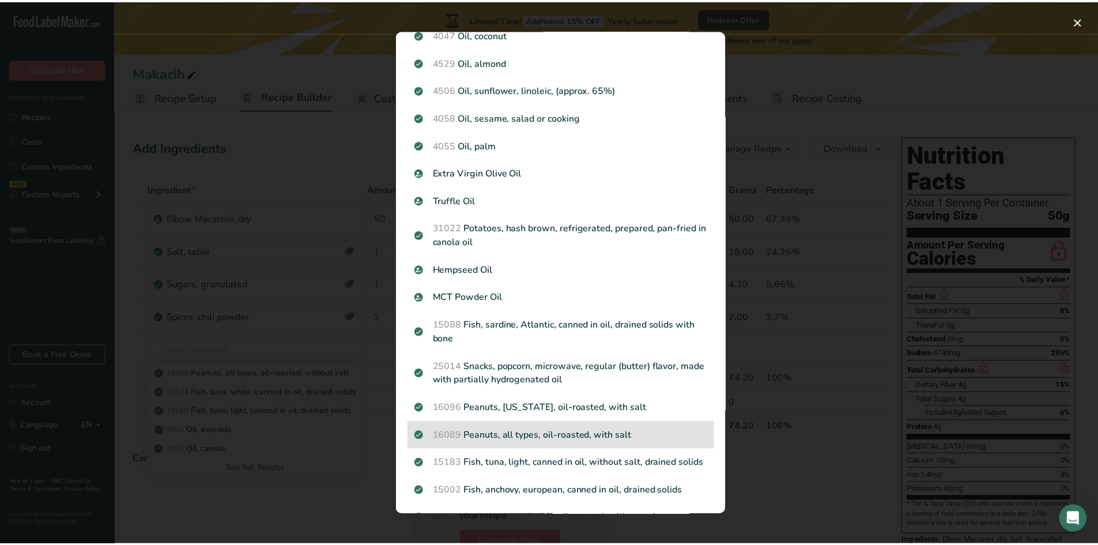
scroll to position [58, 0]
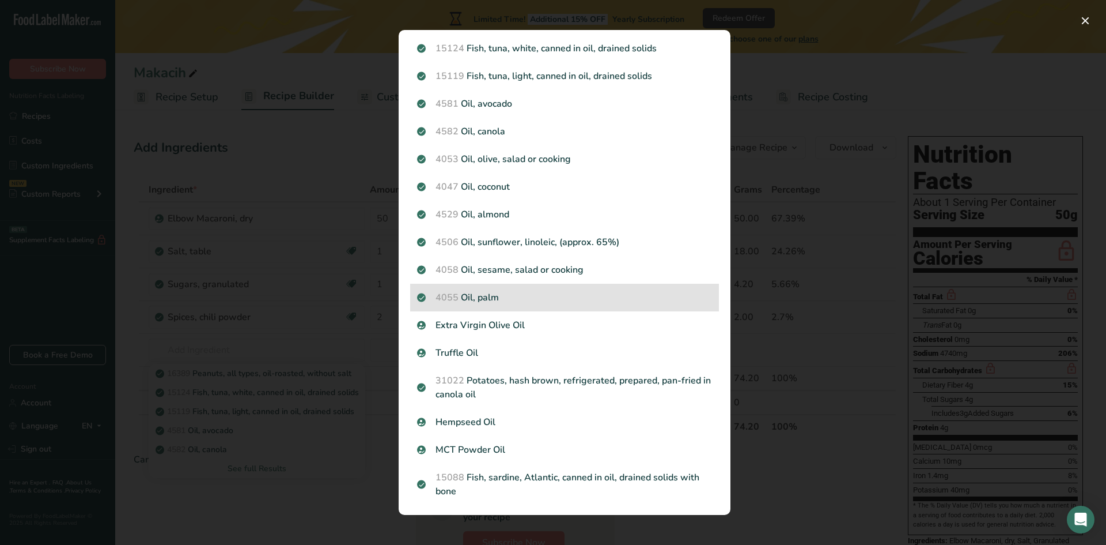
click at [500, 291] on p "4055 Oil, palm" at bounding box center [564, 297] width 295 height 14
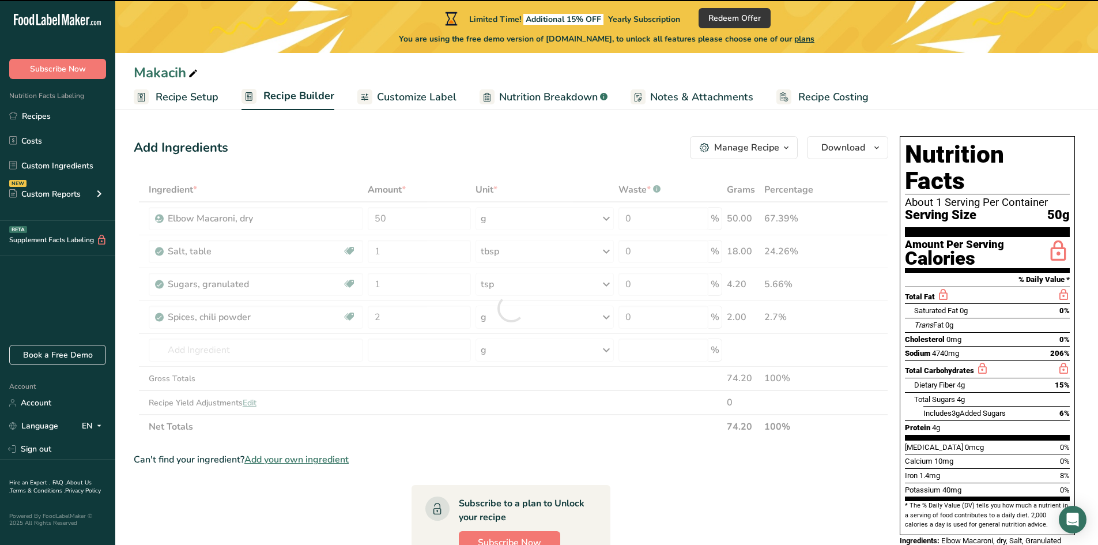
type input "0"
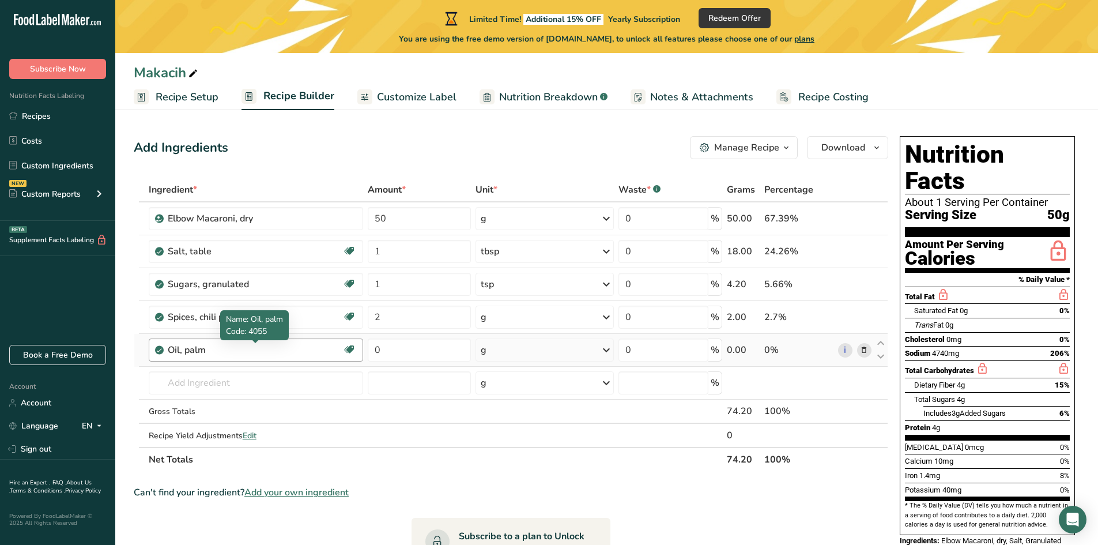
click at [267, 346] on div "Oil, palm" at bounding box center [240, 350] width 144 height 14
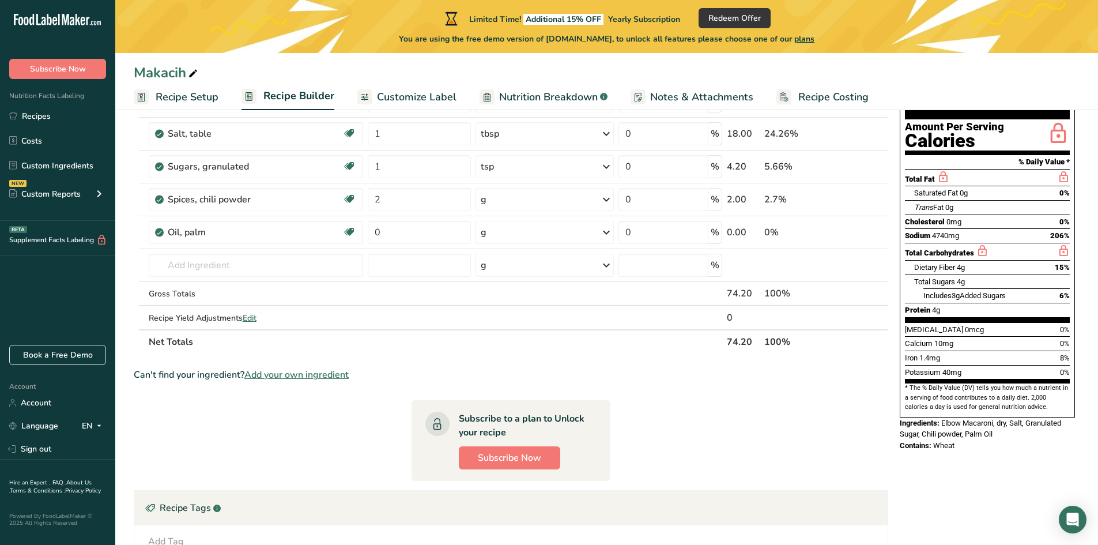
scroll to position [40, 0]
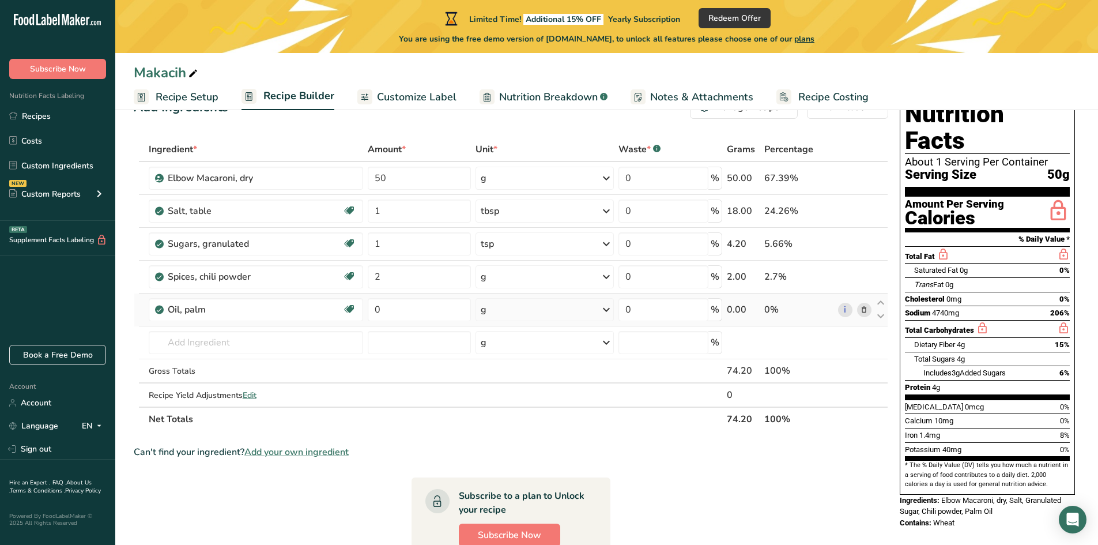
click at [485, 312] on div "g" at bounding box center [484, 310] width 6 height 14
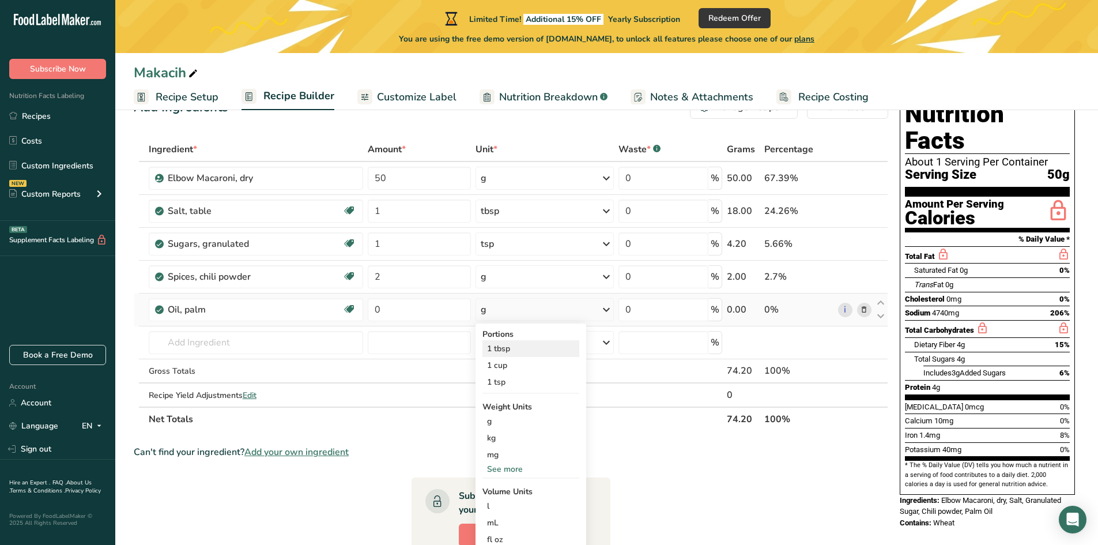
click at [508, 344] on div "1 tbsp" at bounding box center [530, 348] width 97 height 17
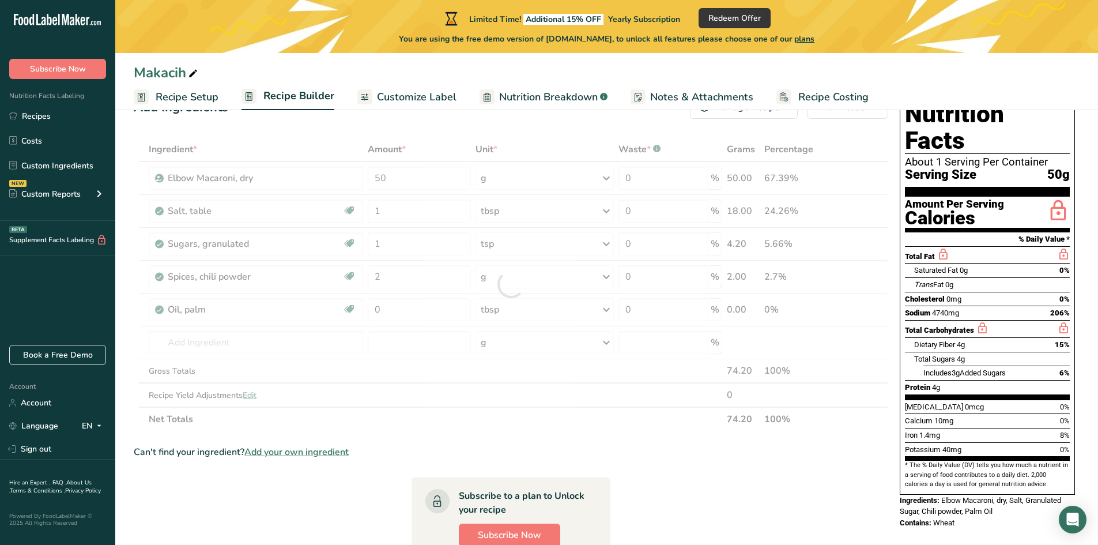
click at [419, 309] on div at bounding box center [511, 284] width 754 height 294
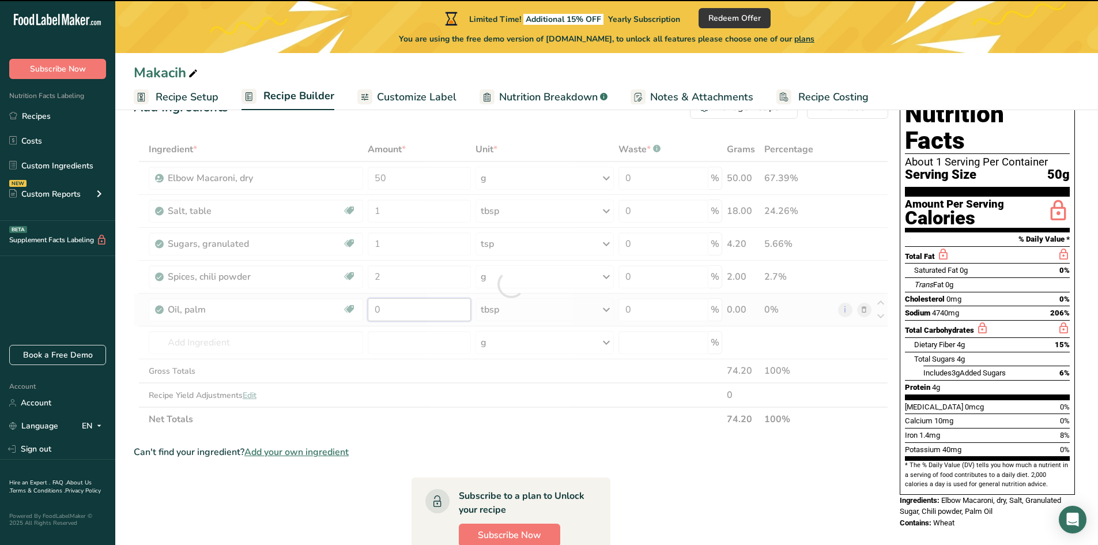
click at [423, 300] on input "0" at bounding box center [419, 309] width 103 height 23
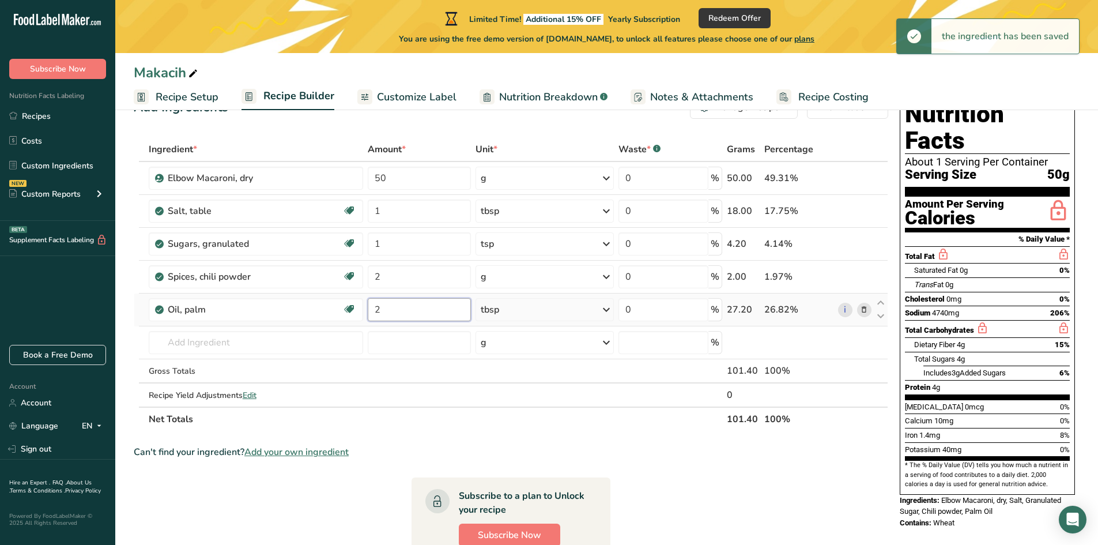
type input "2"
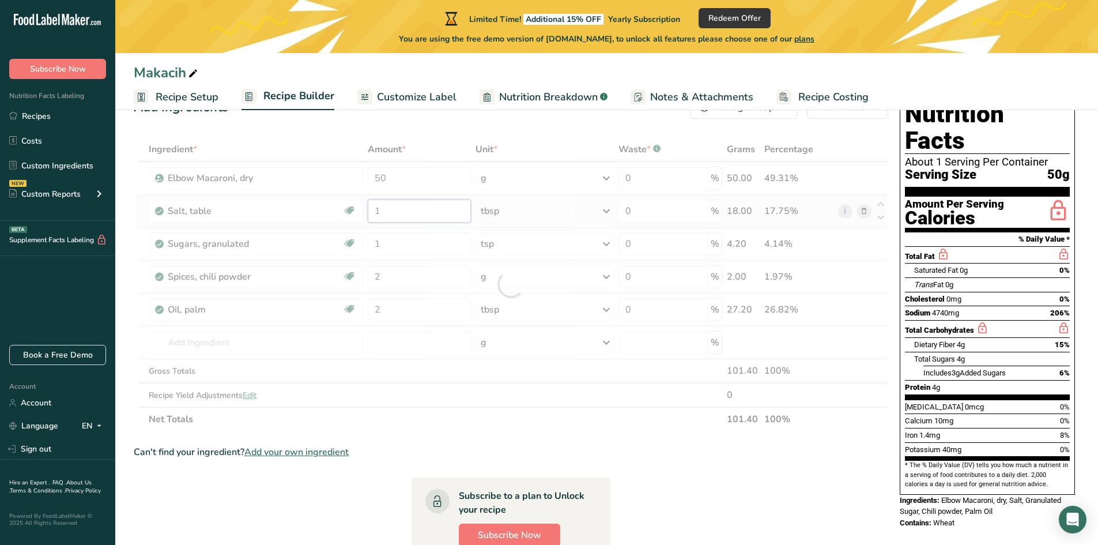
click at [432, 213] on div "Ingredient * Amount * Unit * Waste * .a-a{fill:#347362;}.b-a{fill:#fff;} Grams …" at bounding box center [511, 284] width 754 height 294
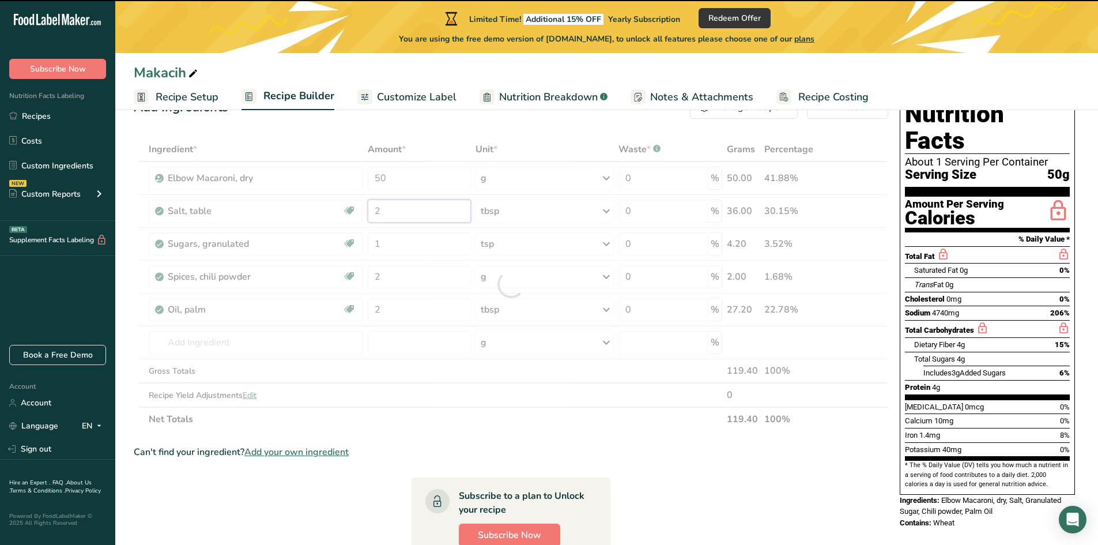
type input "1"
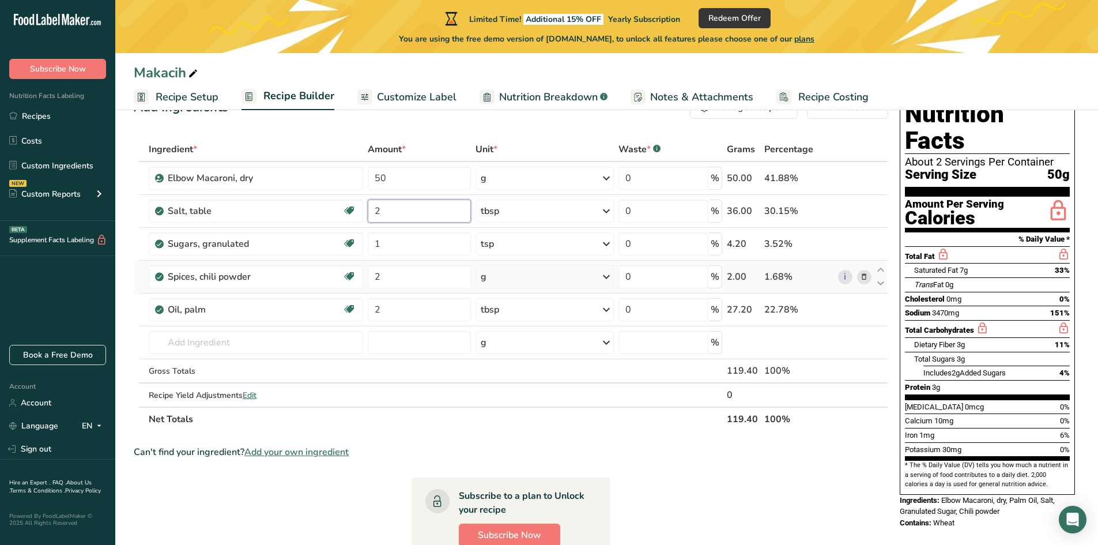
type input "2"
click at [507, 278] on div "Ingredient * Amount * Unit * Waste * .a-a{fill:#347362;}.b-a{fill:#fff;} Grams …" at bounding box center [511, 284] width 754 height 294
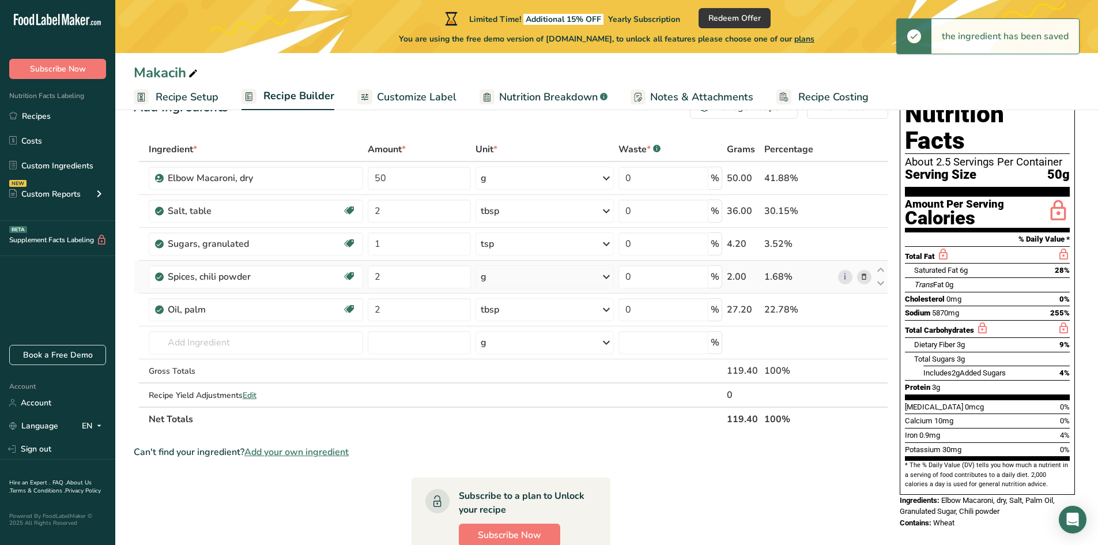
click at [597, 274] on div "g" at bounding box center [544, 276] width 138 height 23
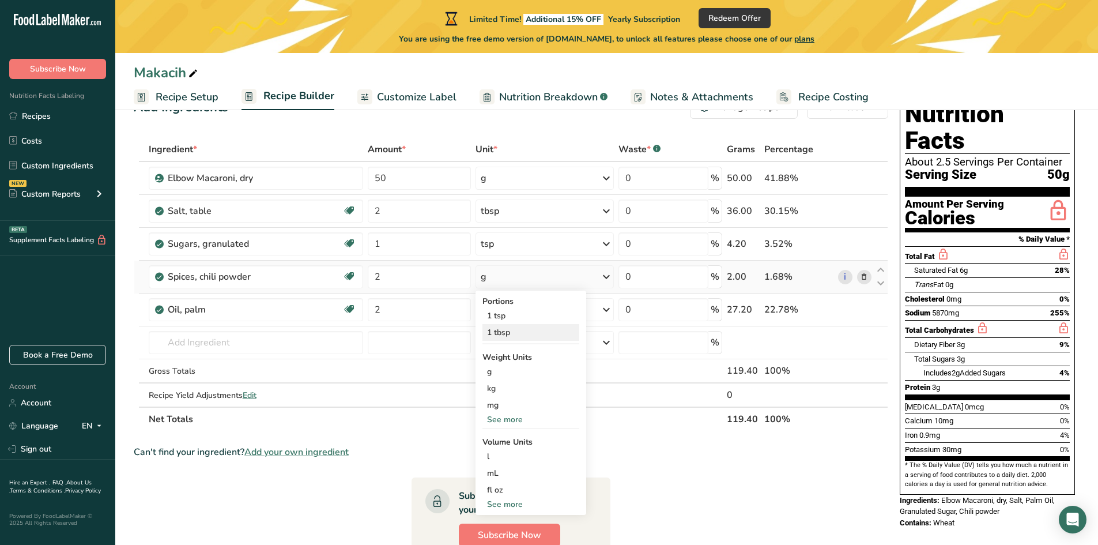
click at [530, 328] on div "1 tbsp" at bounding box center [530, 332] width 97 height 17
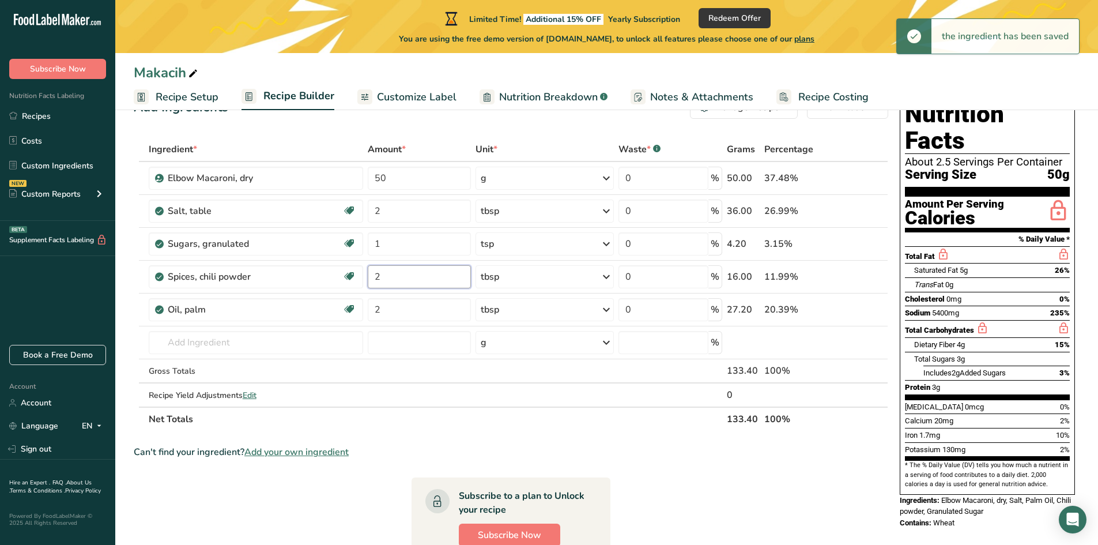
click at [406, 271] on input "2" at bounding box center [419, 276] width 103 height 23
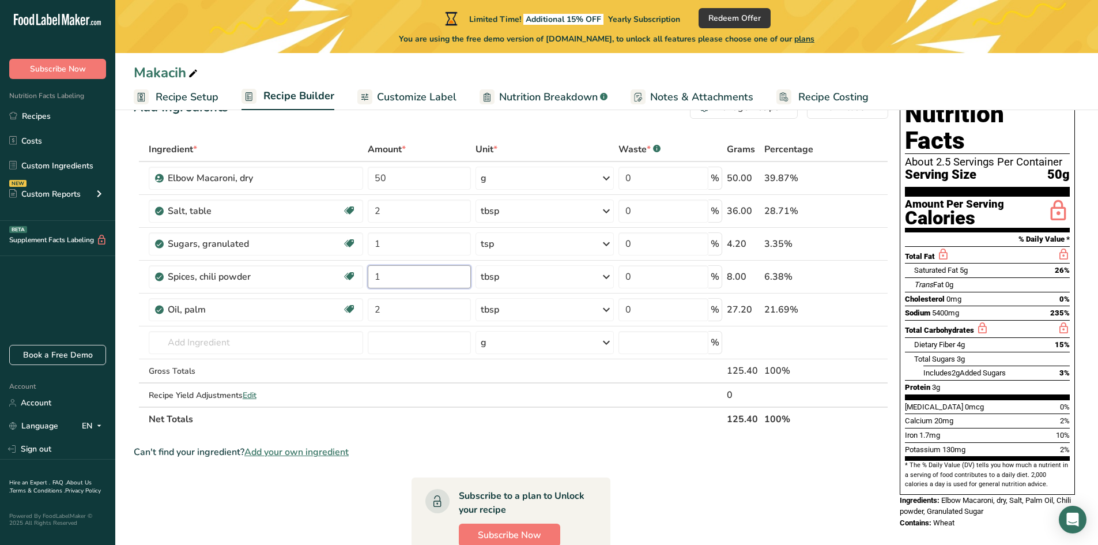
type input "1"
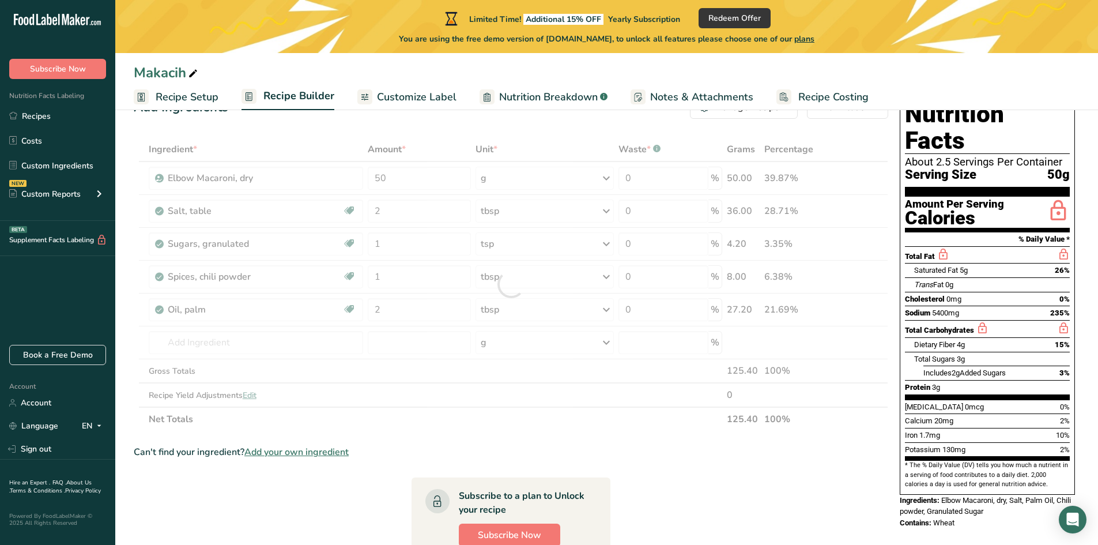
click at [465, 425] on div "Ingredient * Amount * Unit * Waste * .a-a{fill:#347362;}.b-a{fill:#fff;} Grams …" at bounding box center [511, 284] width 754 height 294
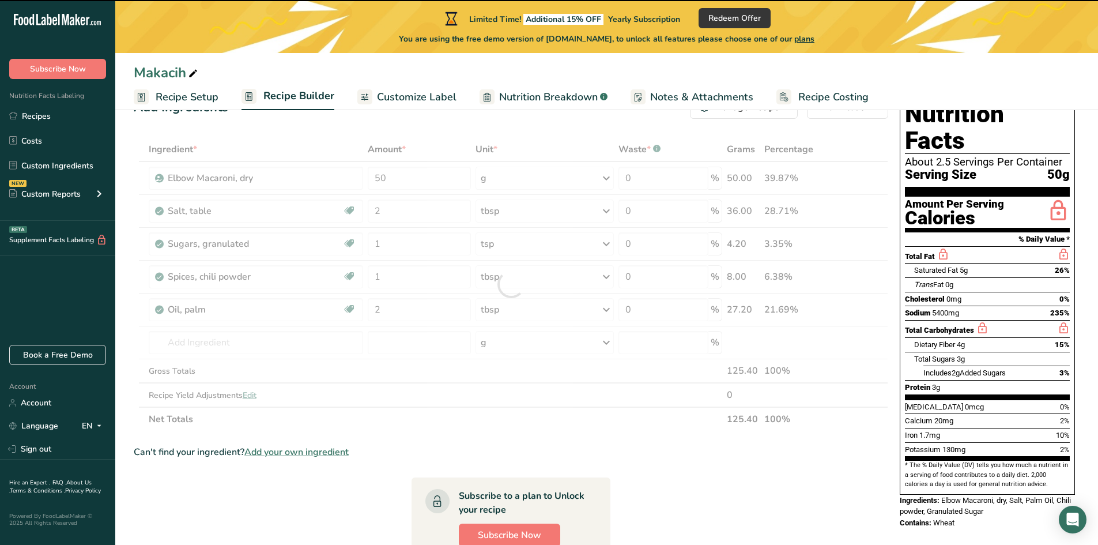
click at [312, 343] on div at bounding box center [511, 284] width 754 height 294
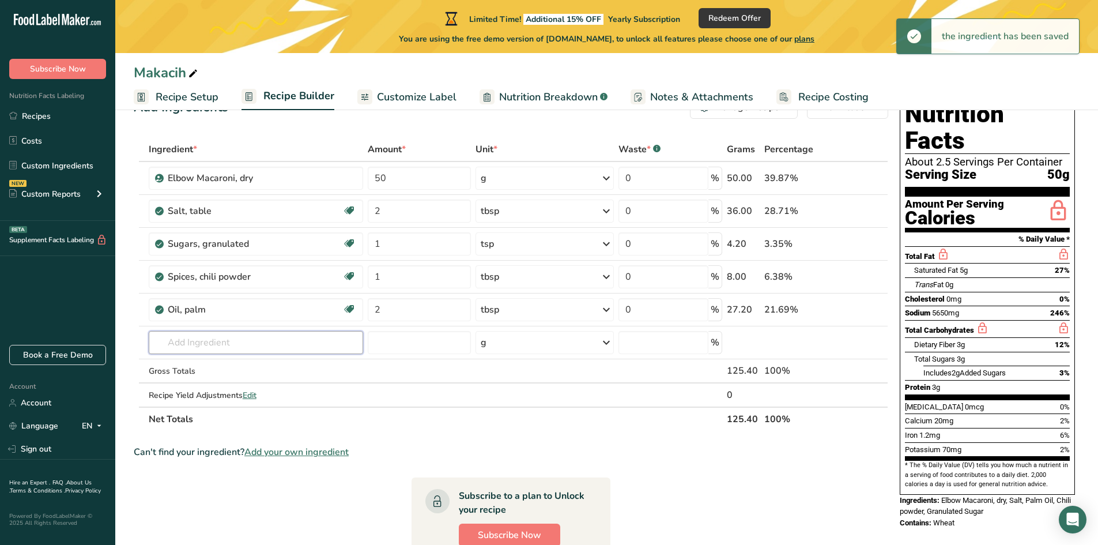
click at [312, 343] on input "text" at bounding box center [256, 342] width 214 height 23
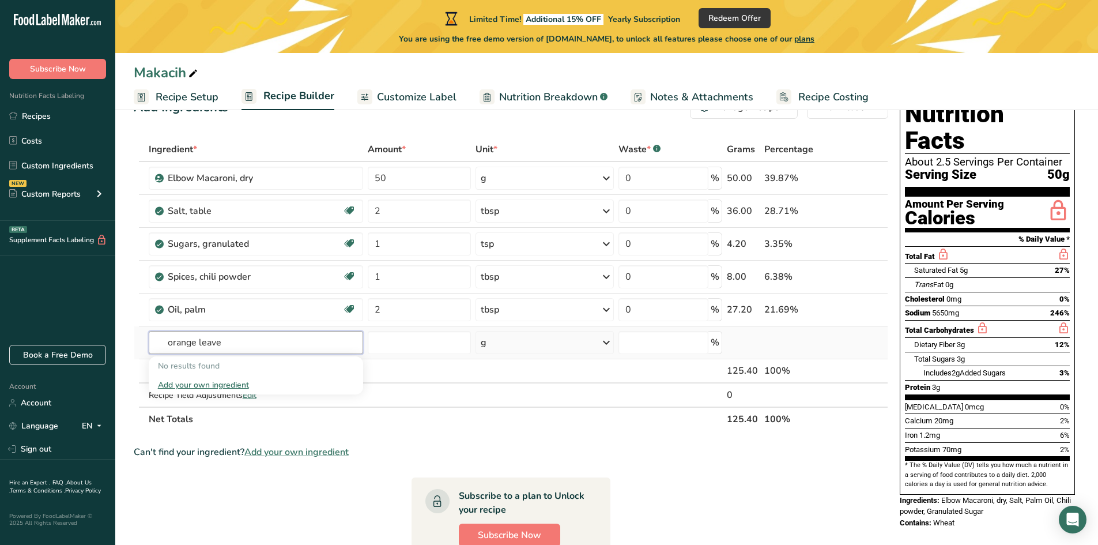
click at [254, 342] on input "orange leave" at bounding box center [256, 342] width 214 height 23
type input "orange leaves"
click at [247, 381] on div "Add your own ingredient" at bounding box center [256, 385] width 196 height 12
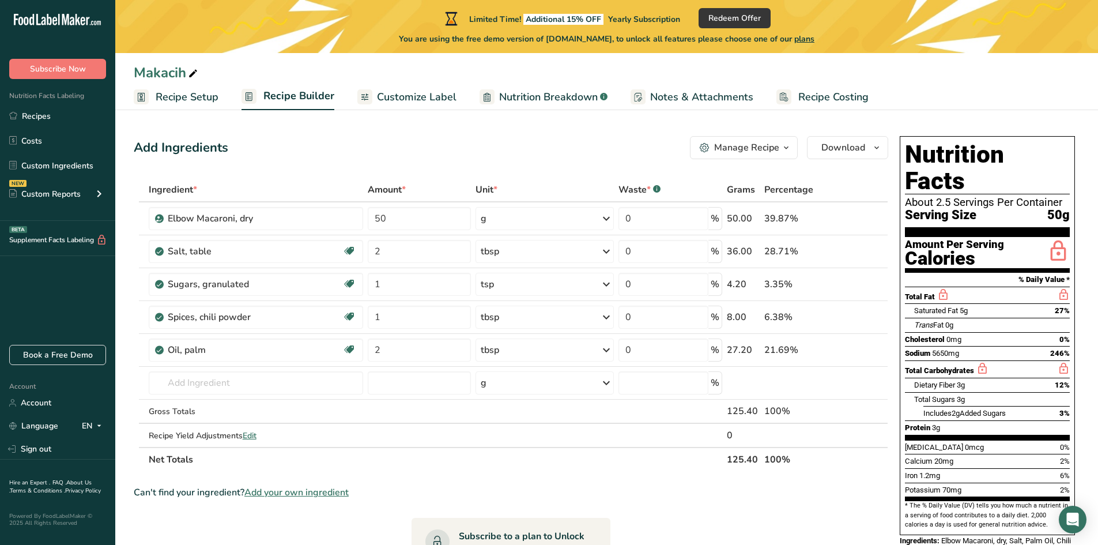
click at [390, 137] on div "Add Ingredients Manage Recipe Delete Recipe Duplicate Recipe Scale Recipe Save …" at bounding box center [511, 147] width 754 height 23
click at [534, 94] on span "Nutrition Breakdown" at bounding box center [548, 97] width 99 height 16
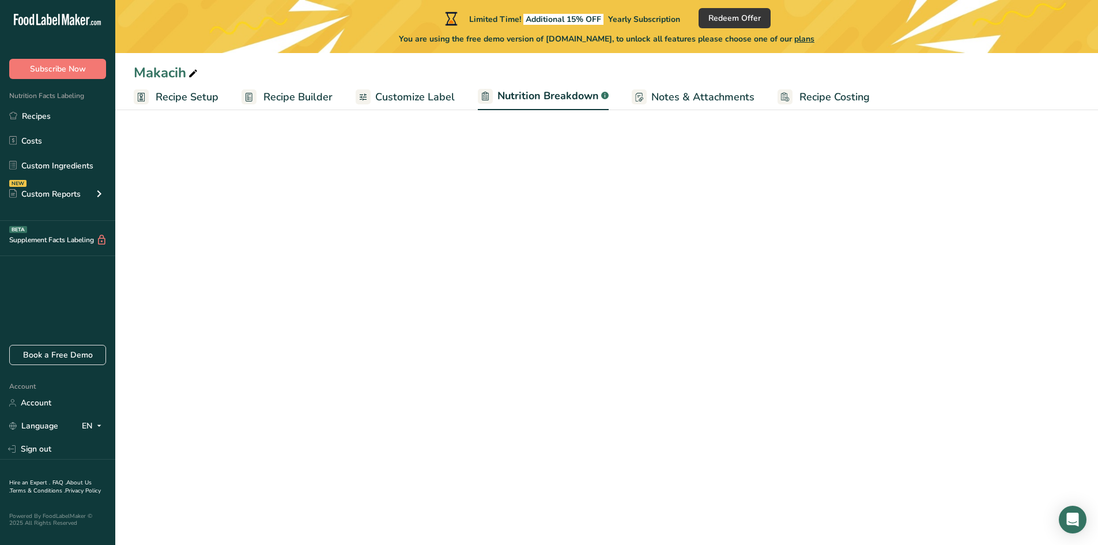
select select "Calories"
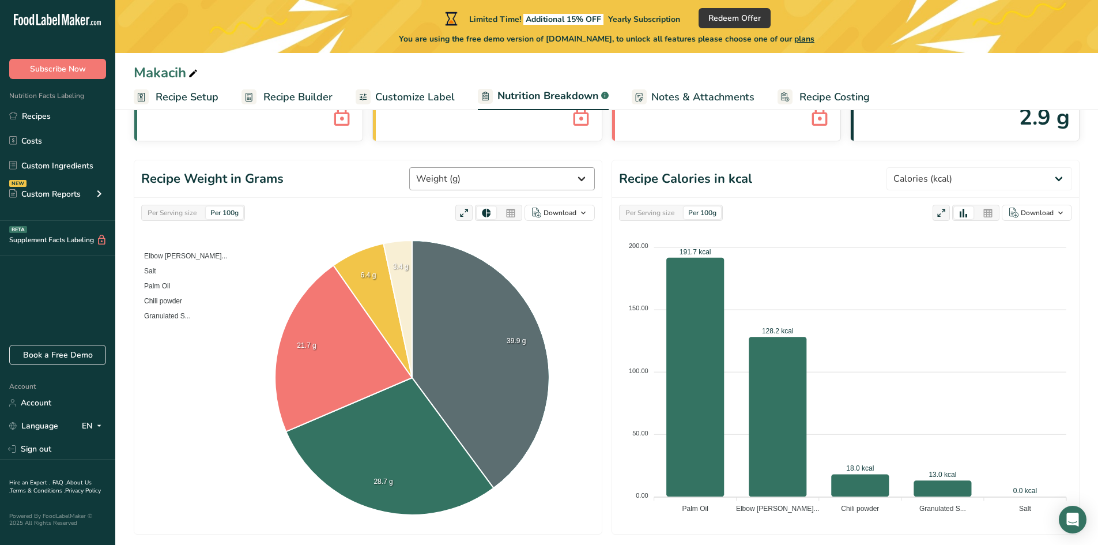
scroll to position [58, 0]
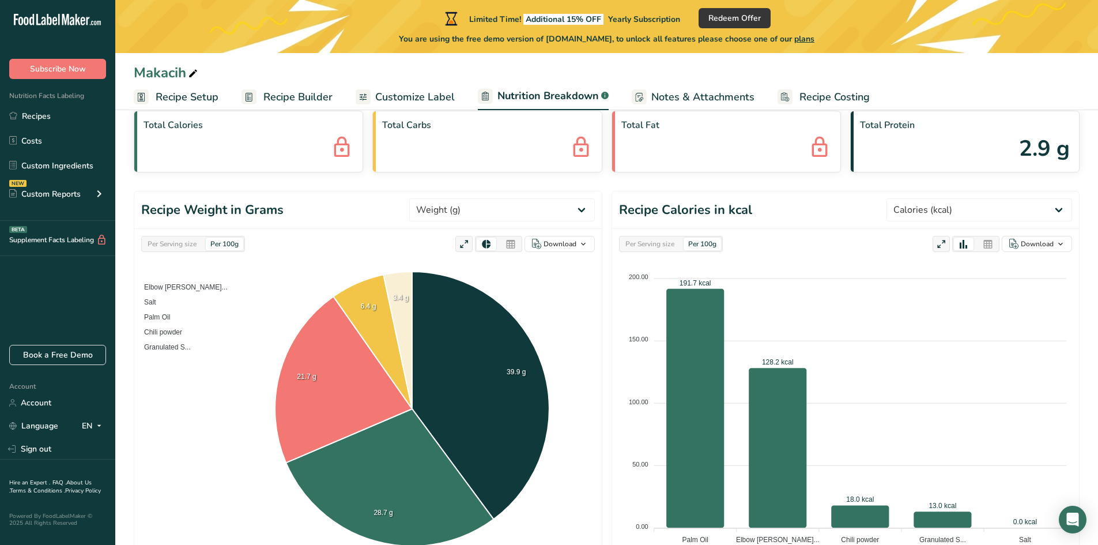
click at [407, 99] on span "Customize Label" at bounding box center [415, 97] width 80 height 16
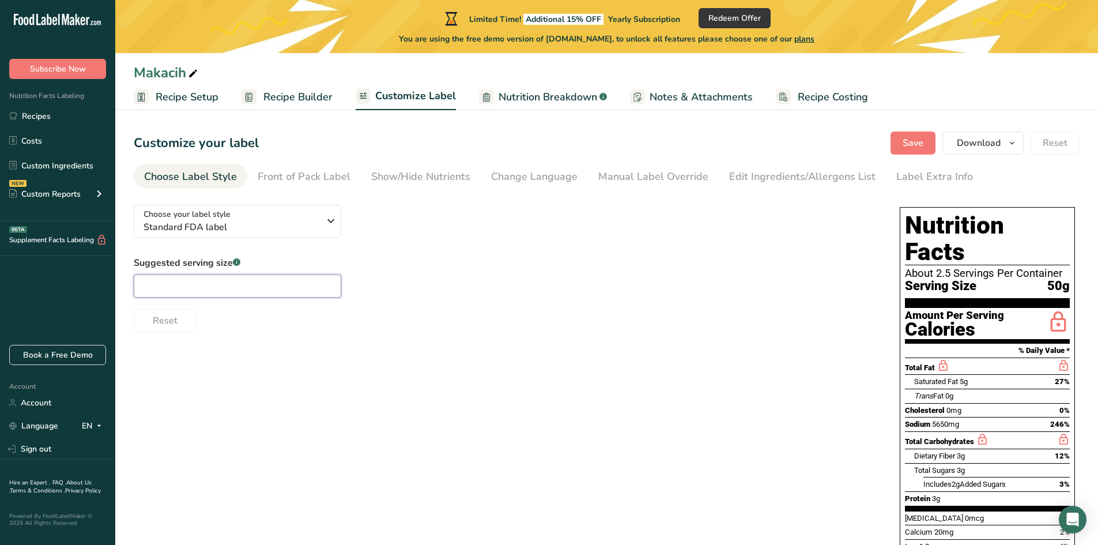
click at [236, 288] on input "text" at bounding box center [237, 285] width 207 height 23
click at [278, 228] on span "Standard FDA label" at bounding box center [231, 227] width 176 height 14
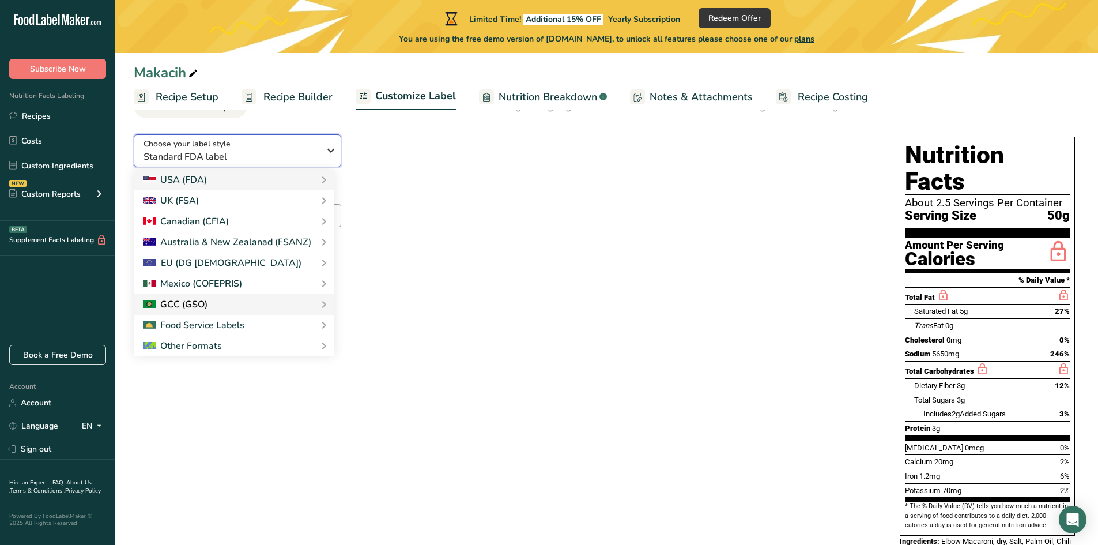
scroll to position [99, 0]
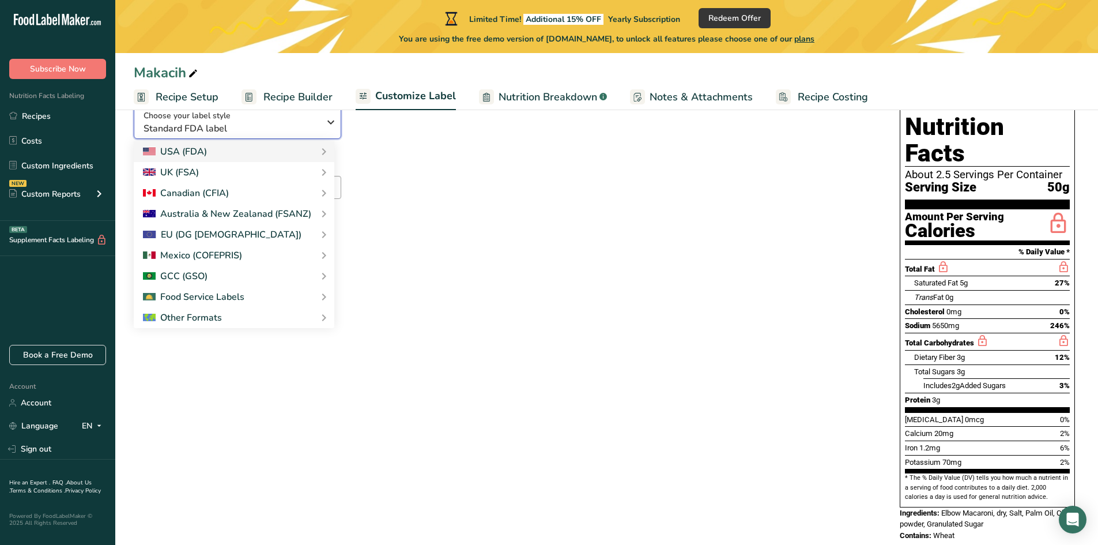
click at [325, 127] on icon "button" at bounding box center [331, 122] width 14 height 21
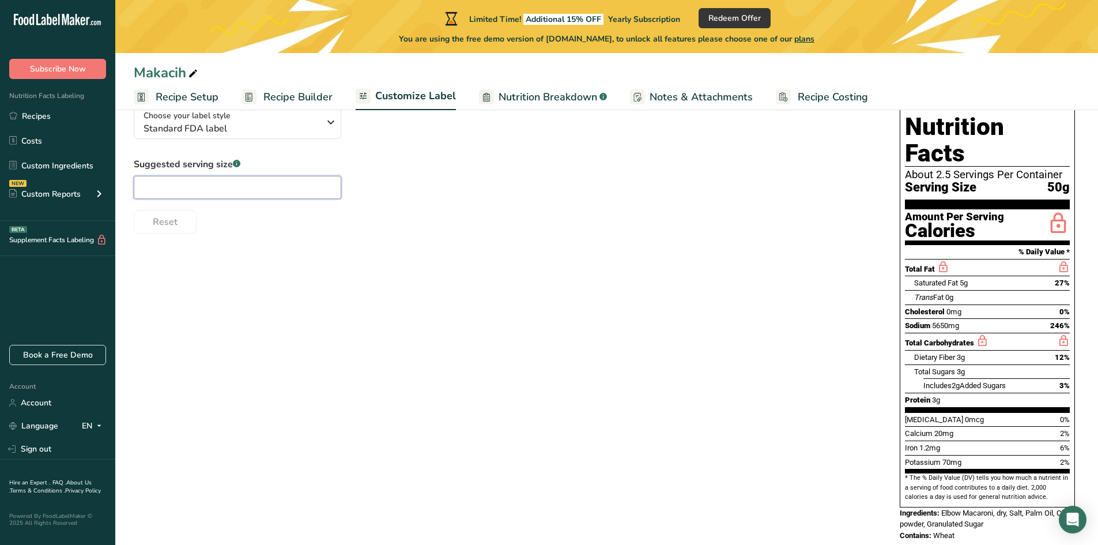
click at [292, 188] on input "text" at bounding box center [237, 187] width 207 height 23
type input "5"
click at [557, 299] on div "Choose your label style Standard FDA label USA (FDA) Standard FDA label Tabular…" at bounding box center [607, 325] width 946 height 456
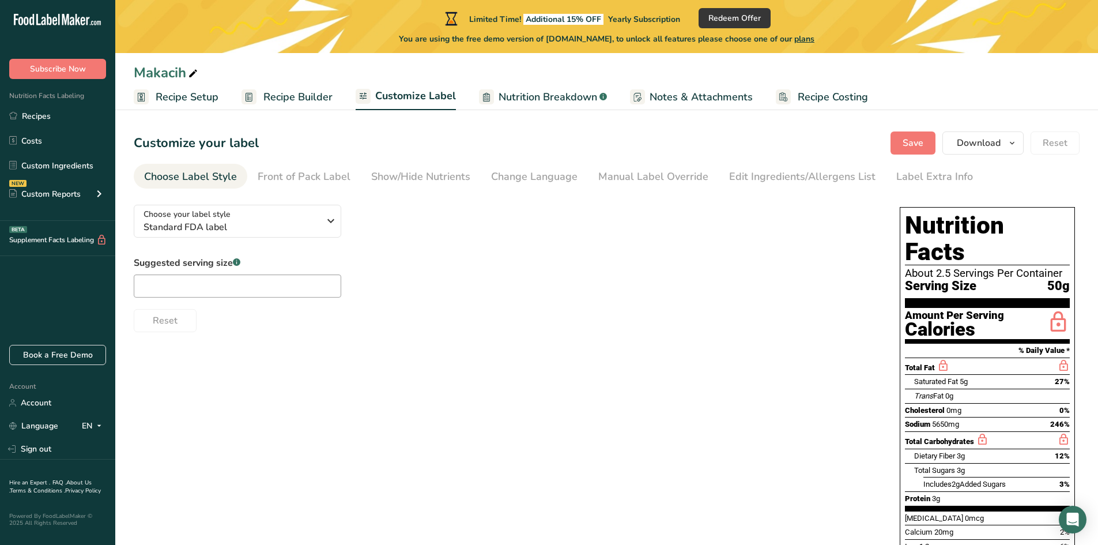
click at [250, 90] on rect at bounding box center [248, 96] width 15 height 15
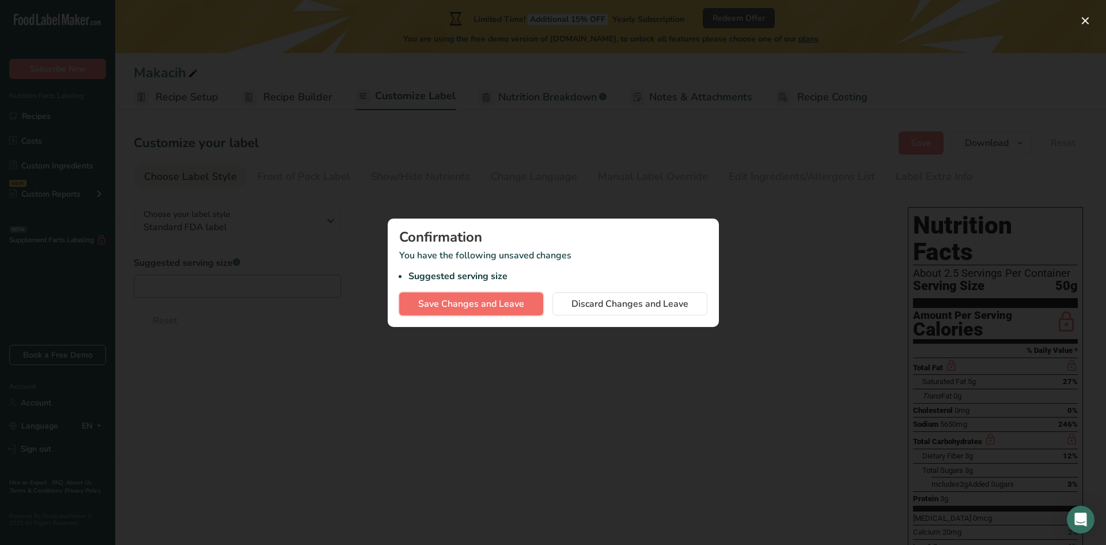
click at [508, 300] on span "Save Changes and Leave" at bounding box center [471, 304] width 106 height 14
